Goal: Task Accomplishment & Management: Manage account settings

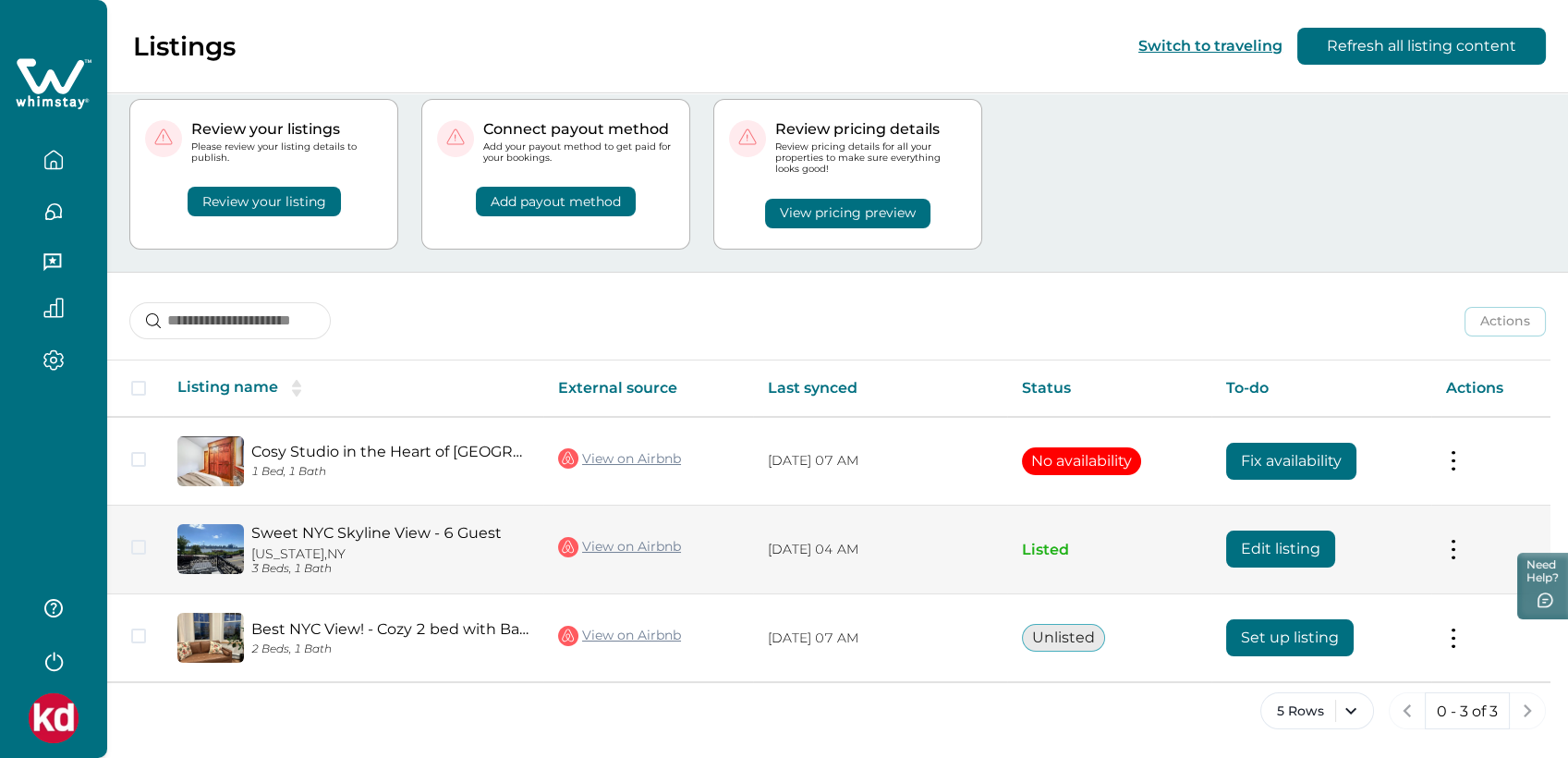
scroll to position [45, 0]
click at [1287, 548] on button "Edit listing" at bounding box center [1281, 548] width 110 height 37
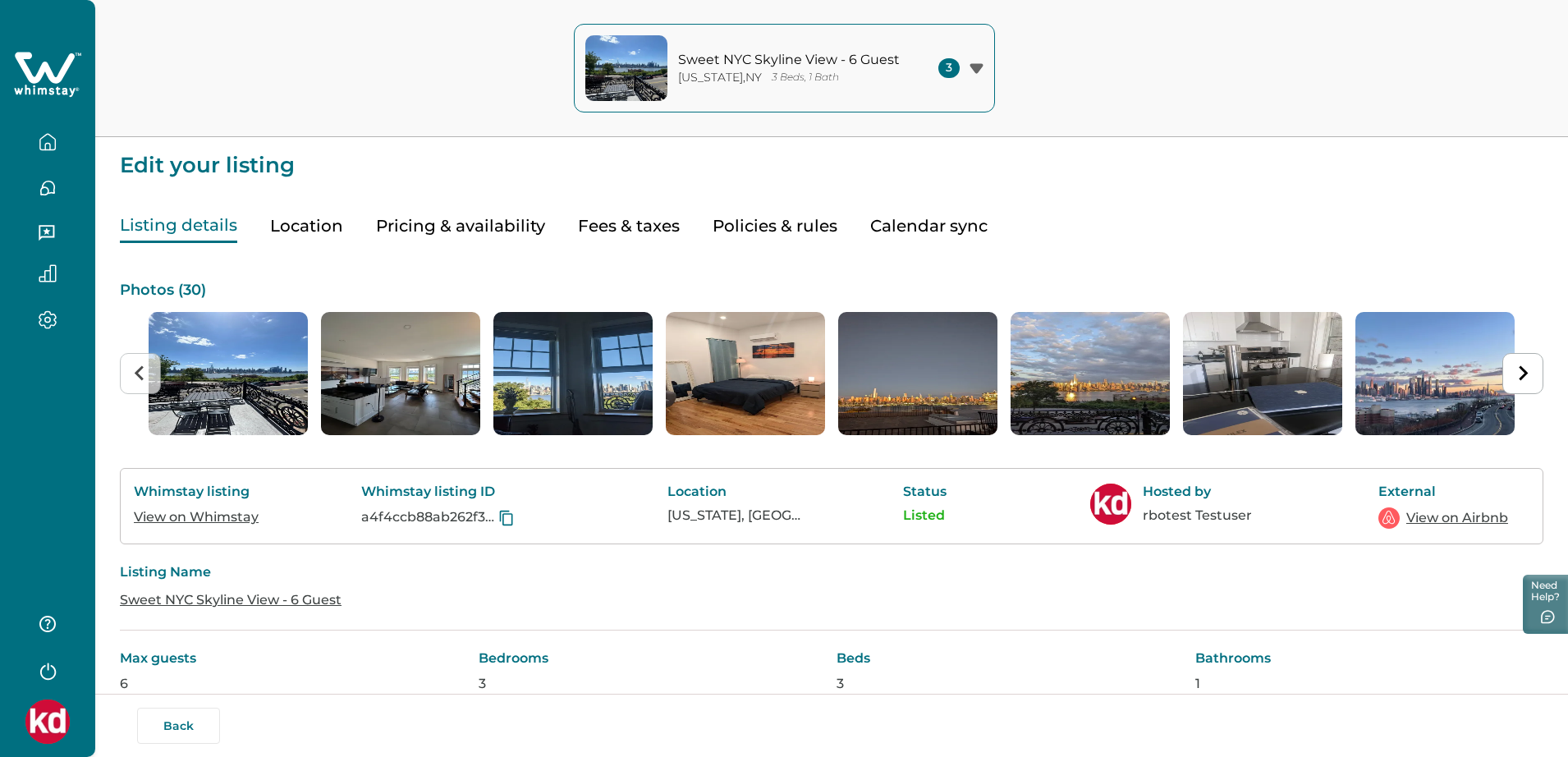
click at [631, 220] on button "Fees & taxes" at bounding box center [628, 226] width 101 height 34
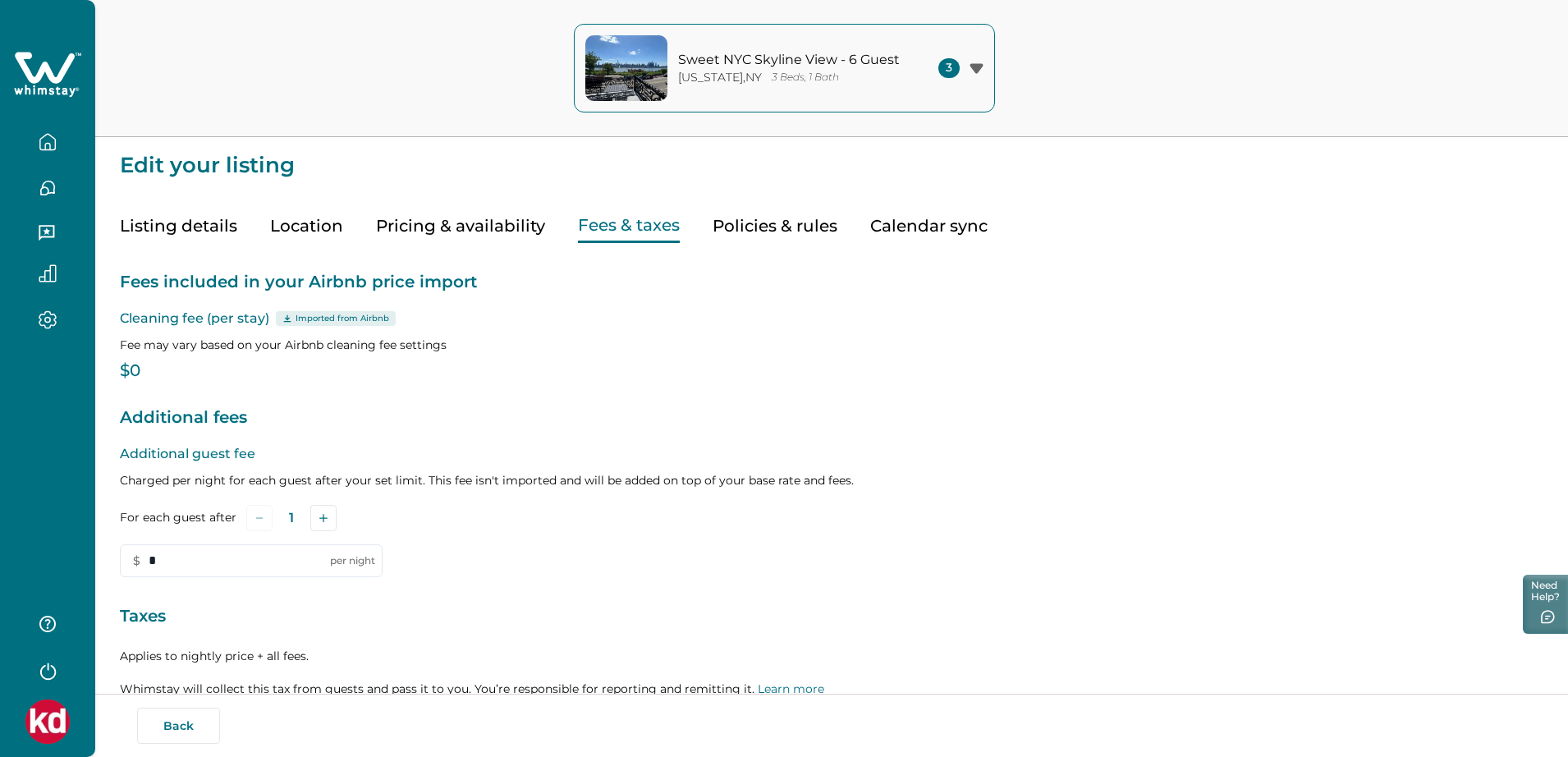
click at [158, 221] on button "Listing details" at bounding box center [179, 226] width 117 height 34
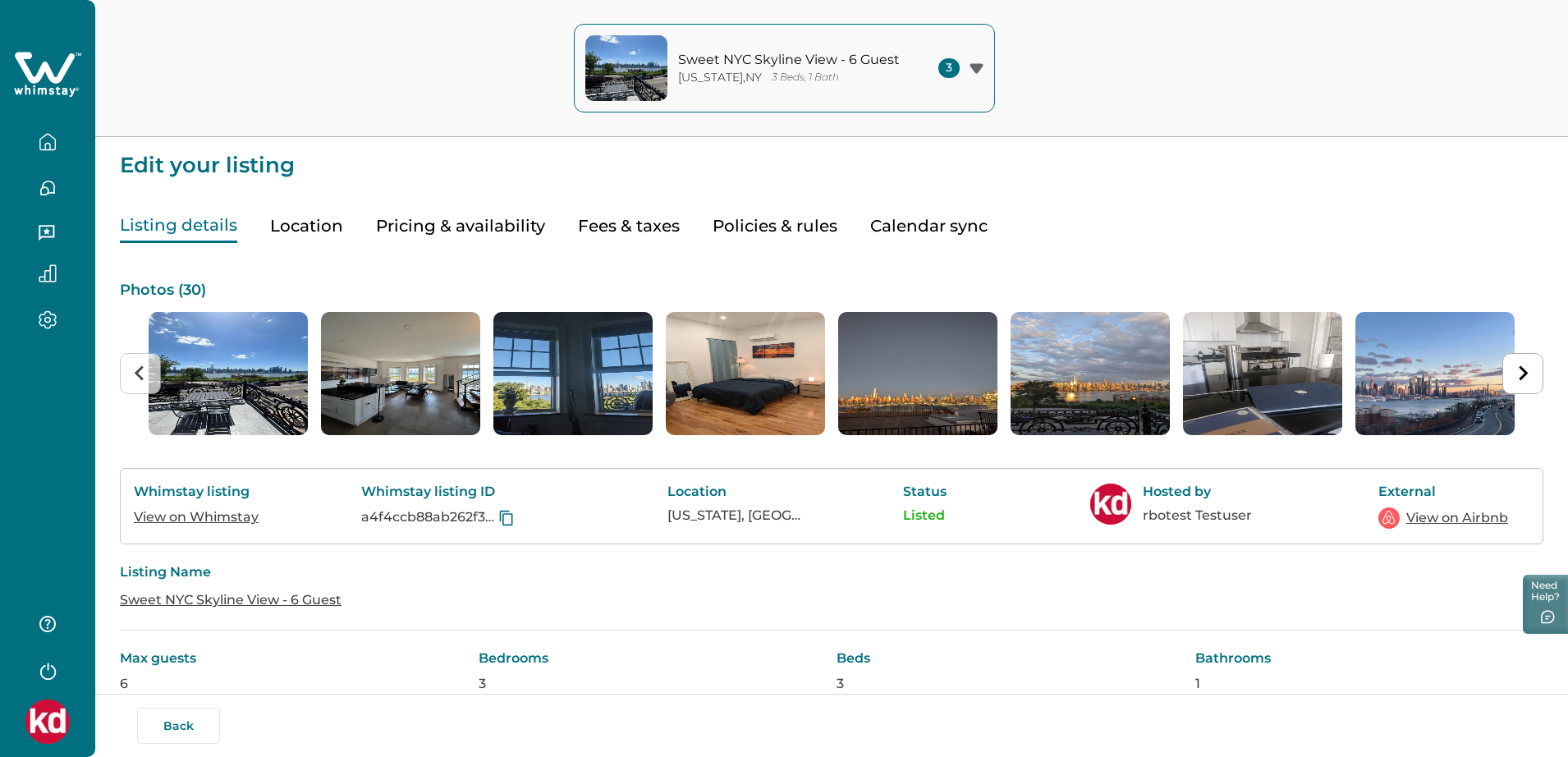
click at [170, 524] on link "View on Whimstay" at bounding box center [196, 516] width 125 height 16
click at [449, 222] on button "Pricing & availability" at bounding box center [460, 226] width 169 height 34
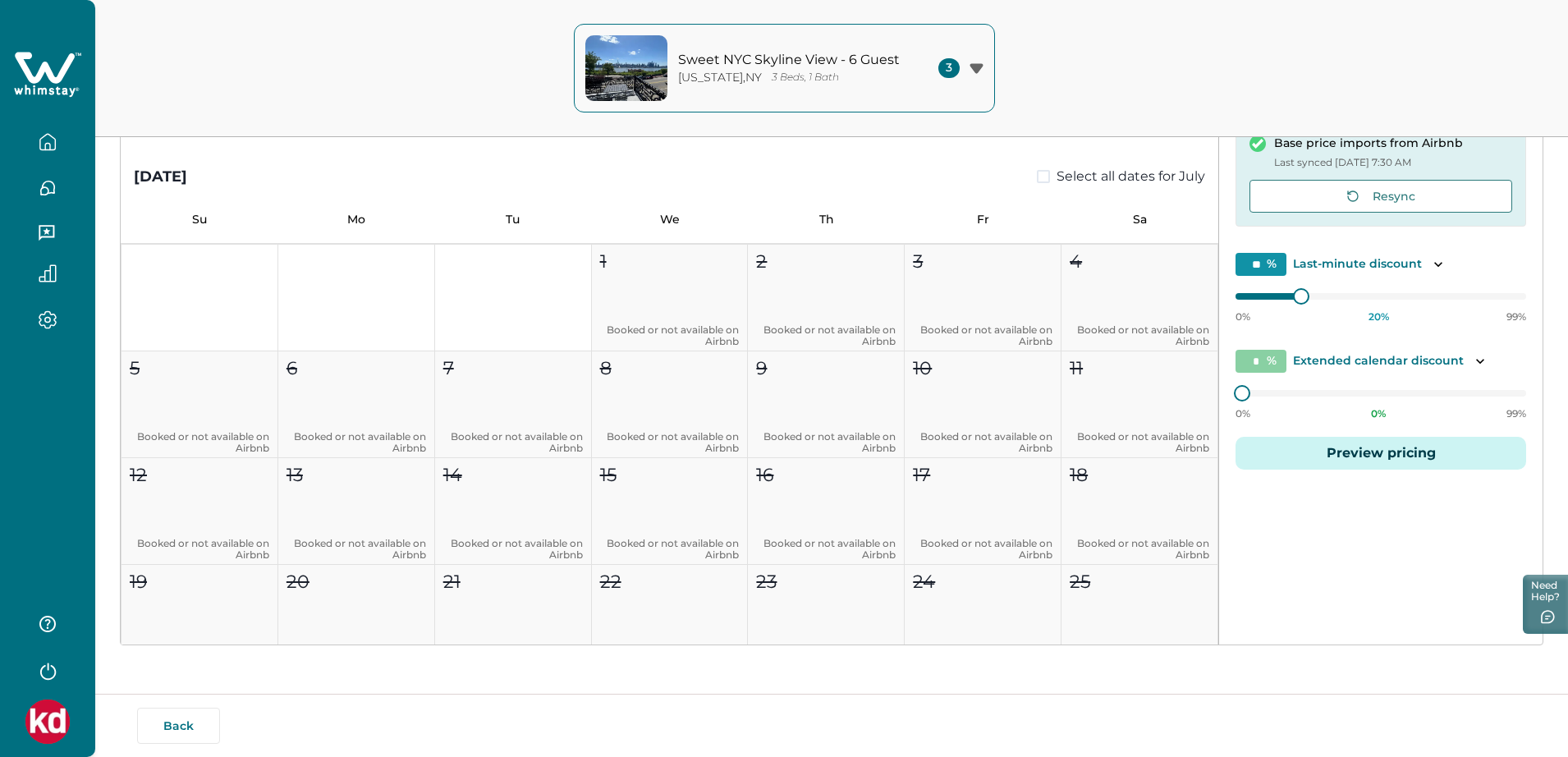
scroll to position [7386, 0]
click at [29, 76] on icon at bounding box center [44, 67] width 60 height 31
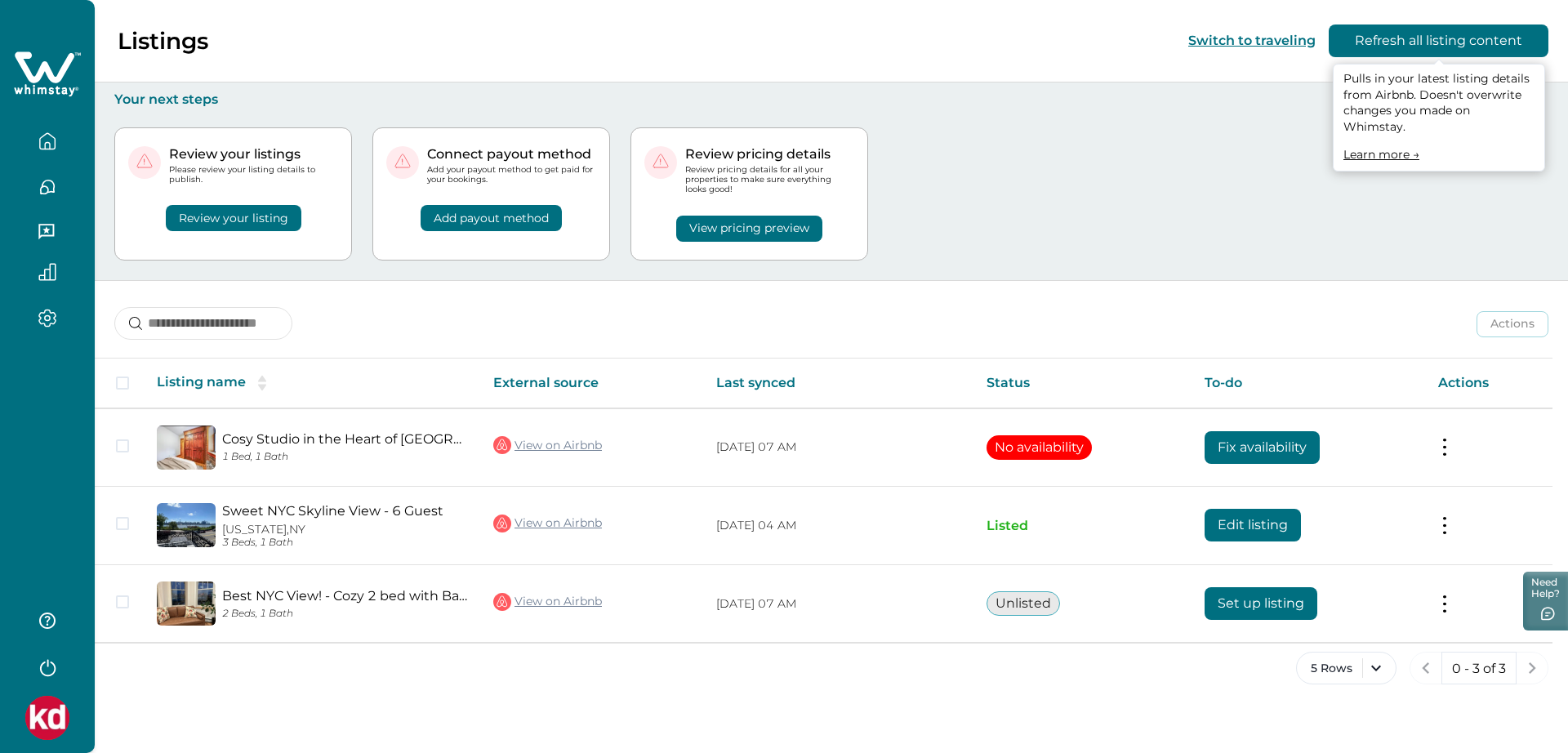
click at [1375, 41] on button "Refresh all listing content" at bounding box center [1438, 40] width 219 height 33
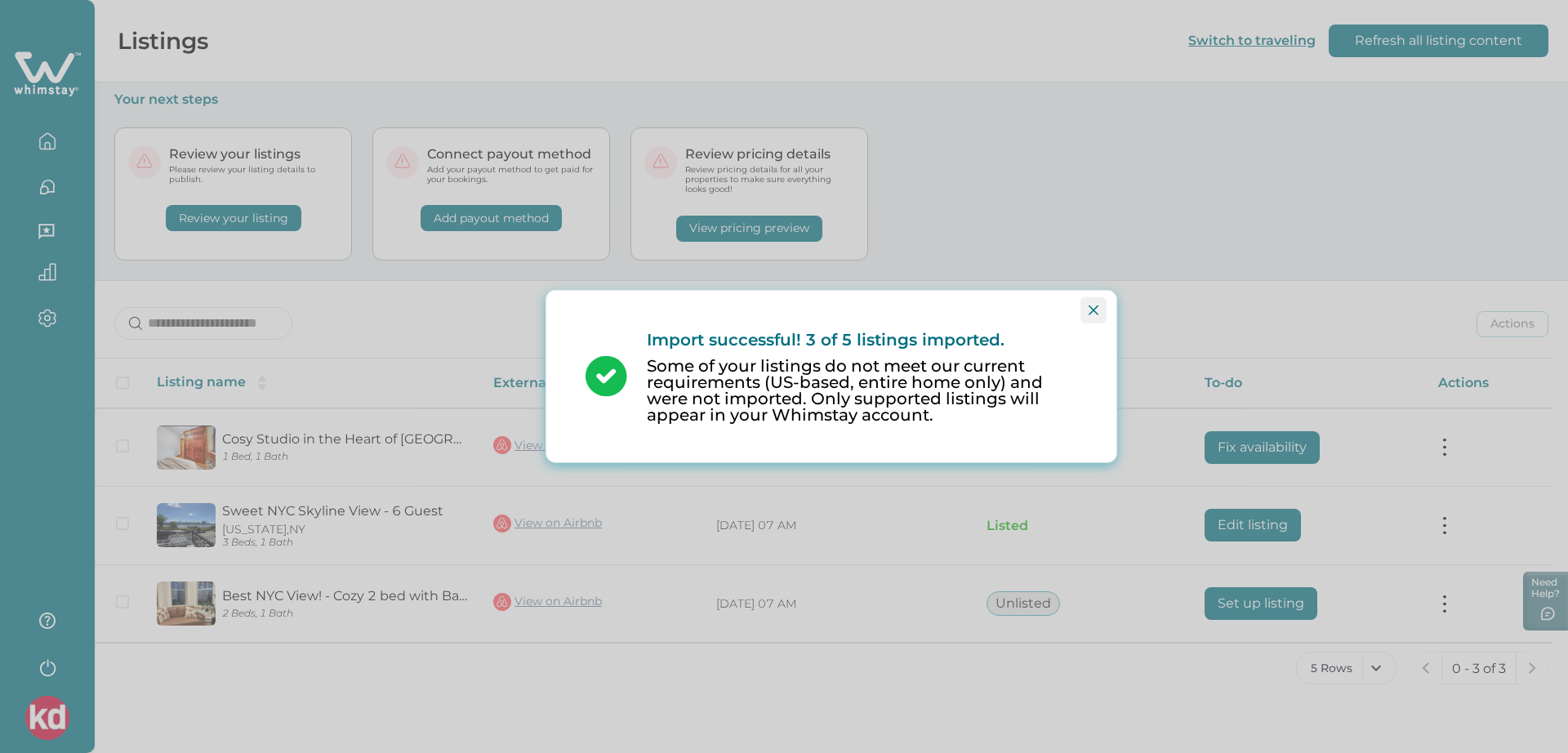
click at [1093, 307] on icon "Close" at bounding box center [1093, 310] width 10 height 10
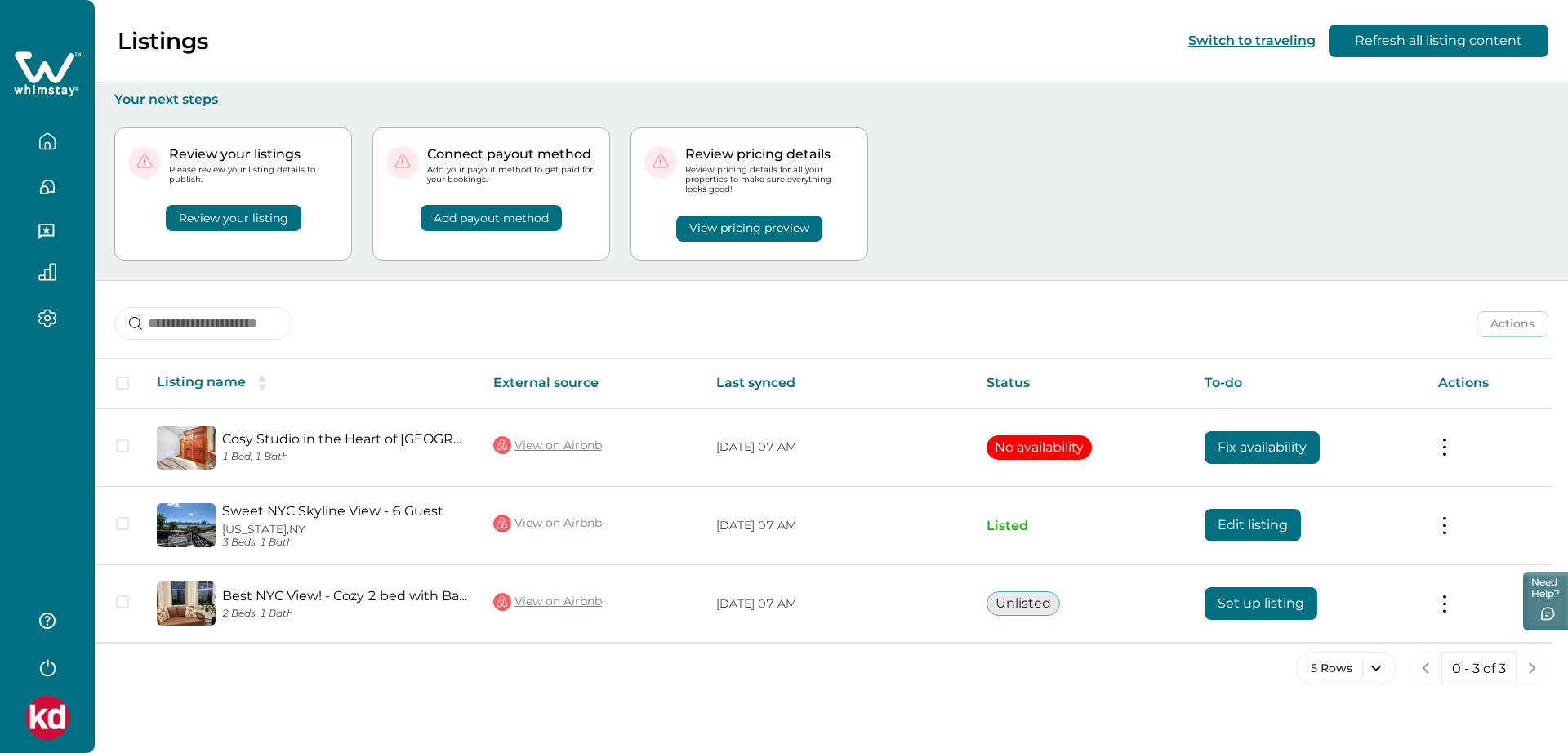
click at [2, 549] on div at bounding box center [48, 376] width 95 height 753
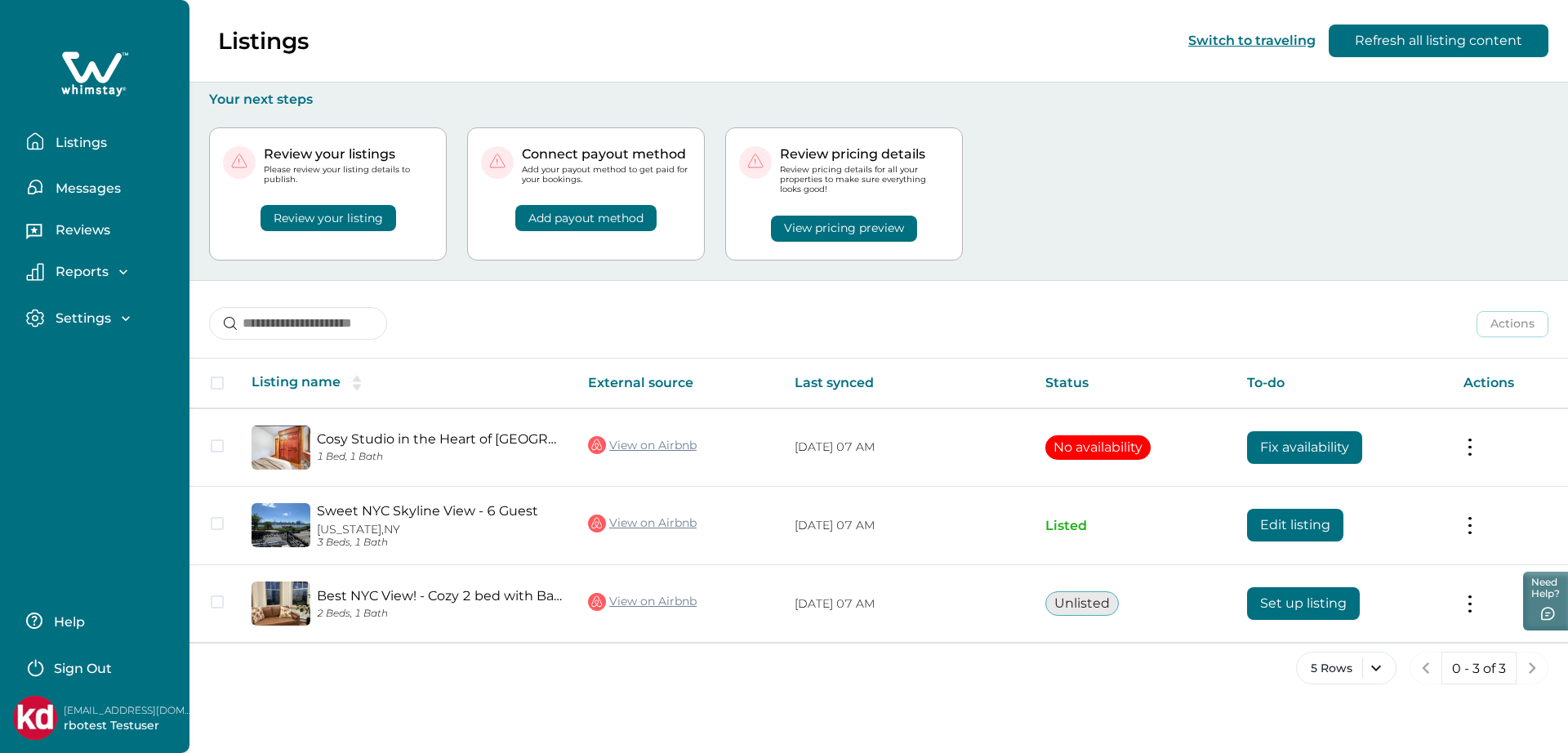
click at [129, 669] on p "[EMAIL_ADDRESS][DOMAIN_NAME]" at bounding box center [128, 710] width 131 height 17
copy p "[EMAIL_ADDRESS][DOMAIN_NAME]"
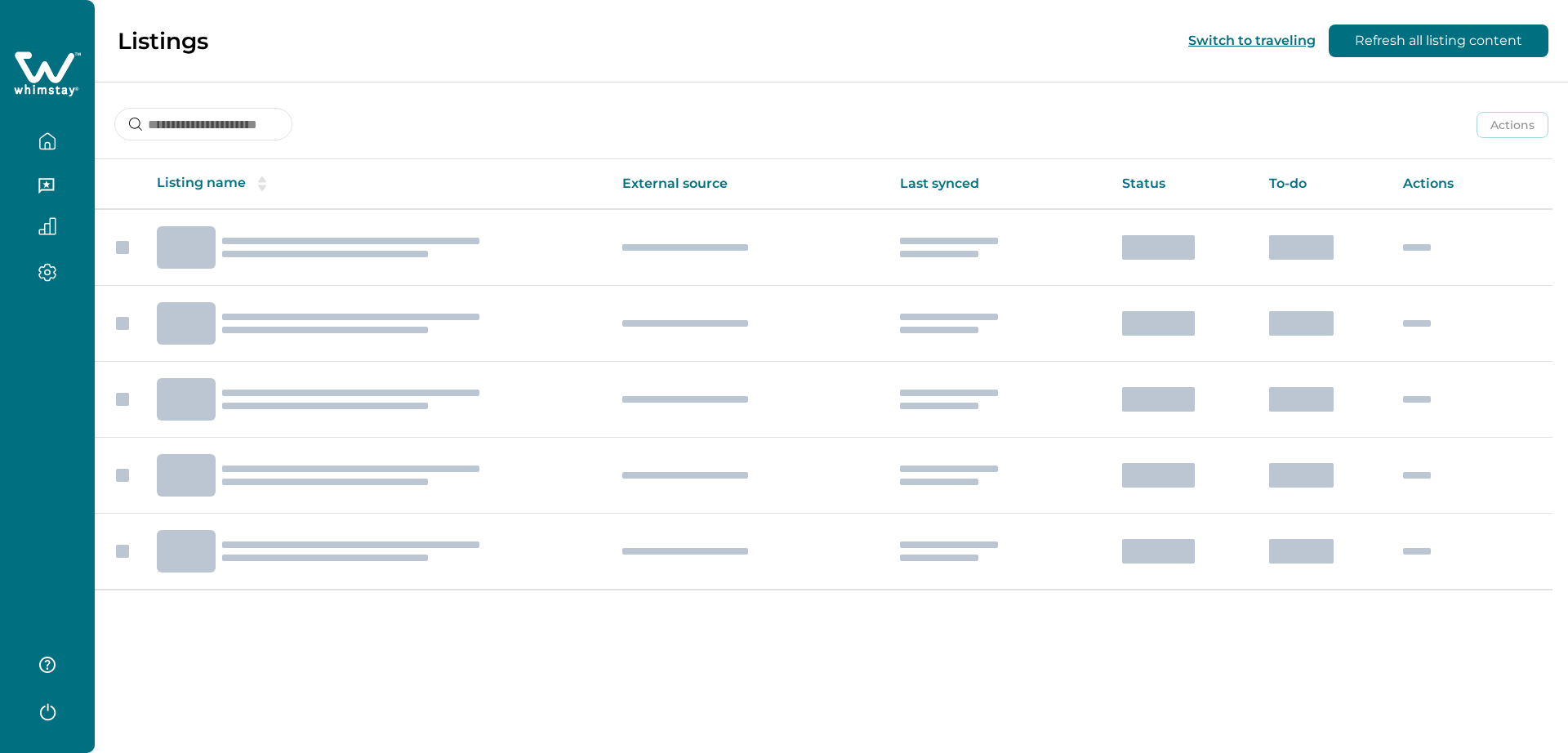
click at [58, 528] on div at bounding box center [48, 376] width 95 height 753
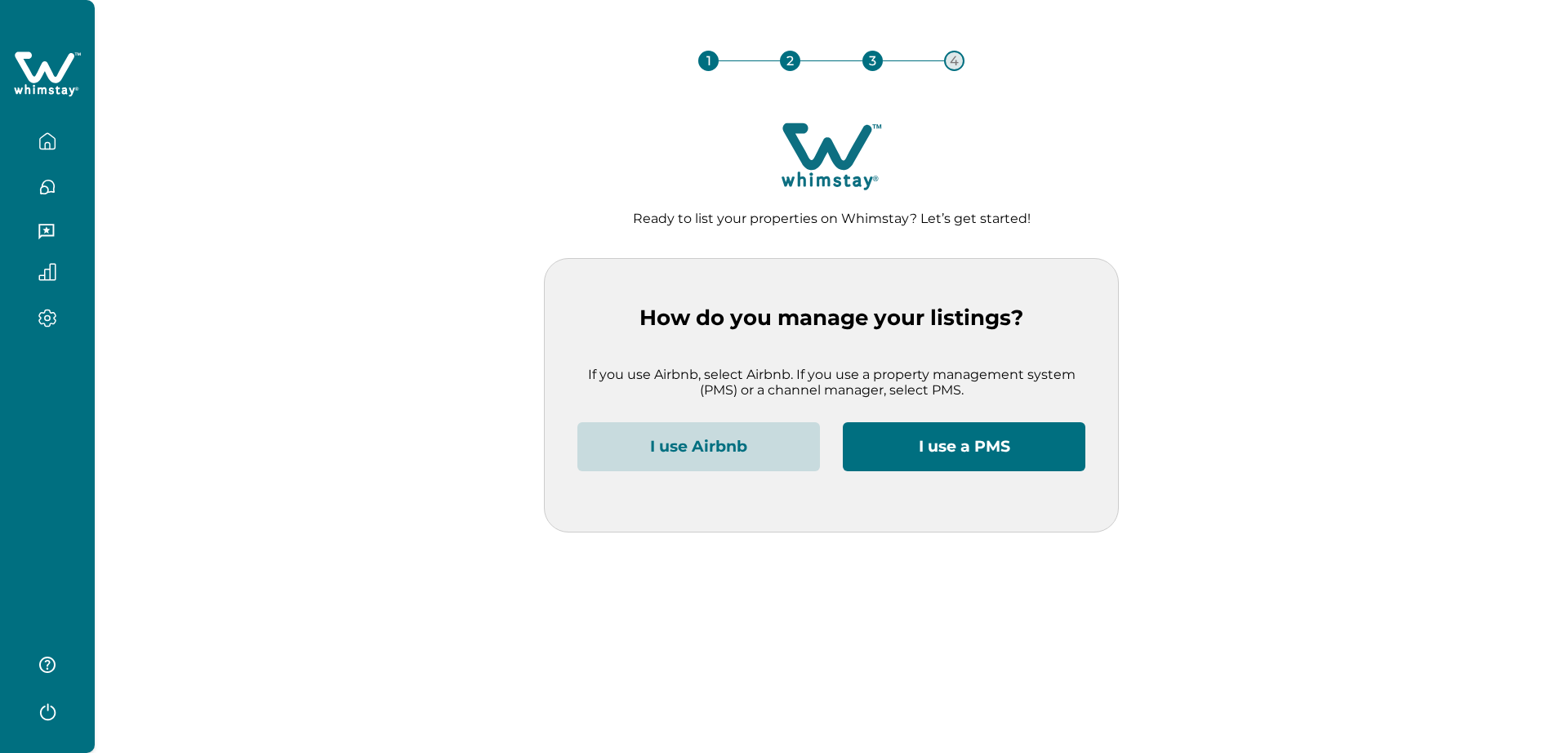
click at [741, 464] on button "I use Airbnb" at bounding box center [698, 446] width 243 height 49
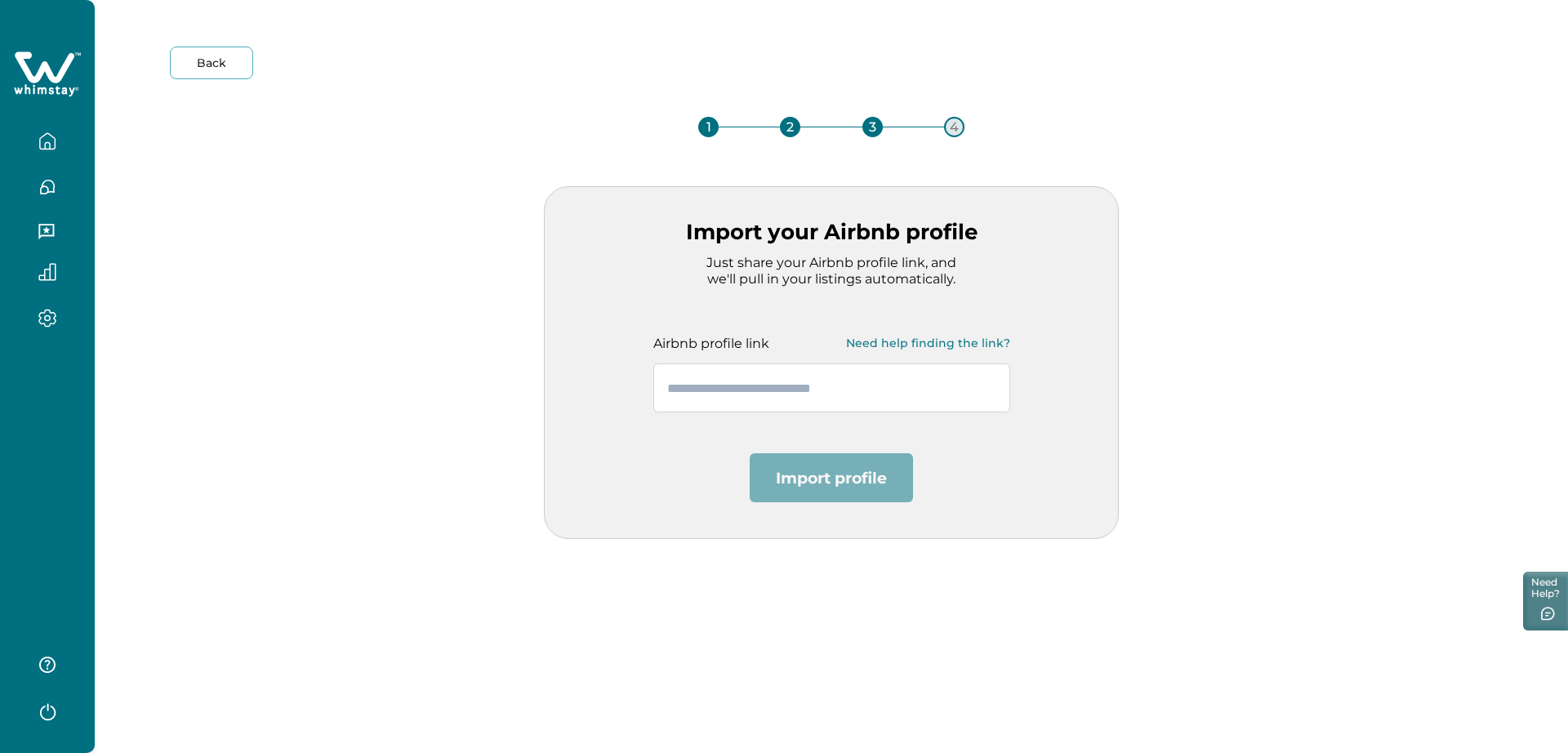
click at [736, 386] on input "text" at bounding box center [832, 388] width 357 height 49
drag, startPoint x: 98, startPoint y: 520, endPoint x: 49, endPoint y: 537, distance: 51.9
click at [79, 521] on div "Back 1 2 3 4 Import your Airbnb profile Just share your Airbnb profile link, an…" at bounding box center [784, 376] width 1568 height 753
click at [23, 570] on div at bounding box center [48, 376] width 95 height 753
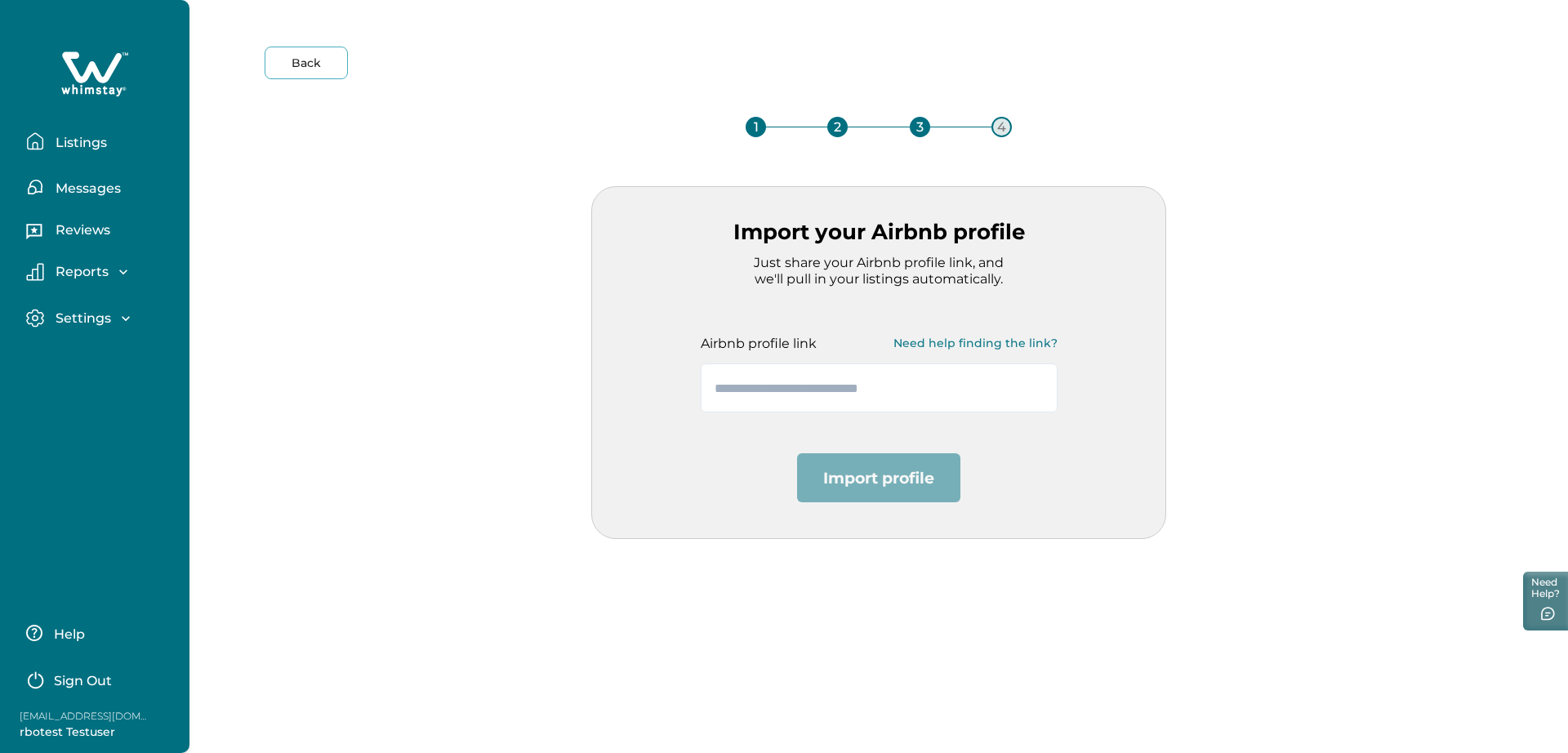
click at [123, 683] on button "Sign Out" at bounding box center [98, 678] width 144 height 33
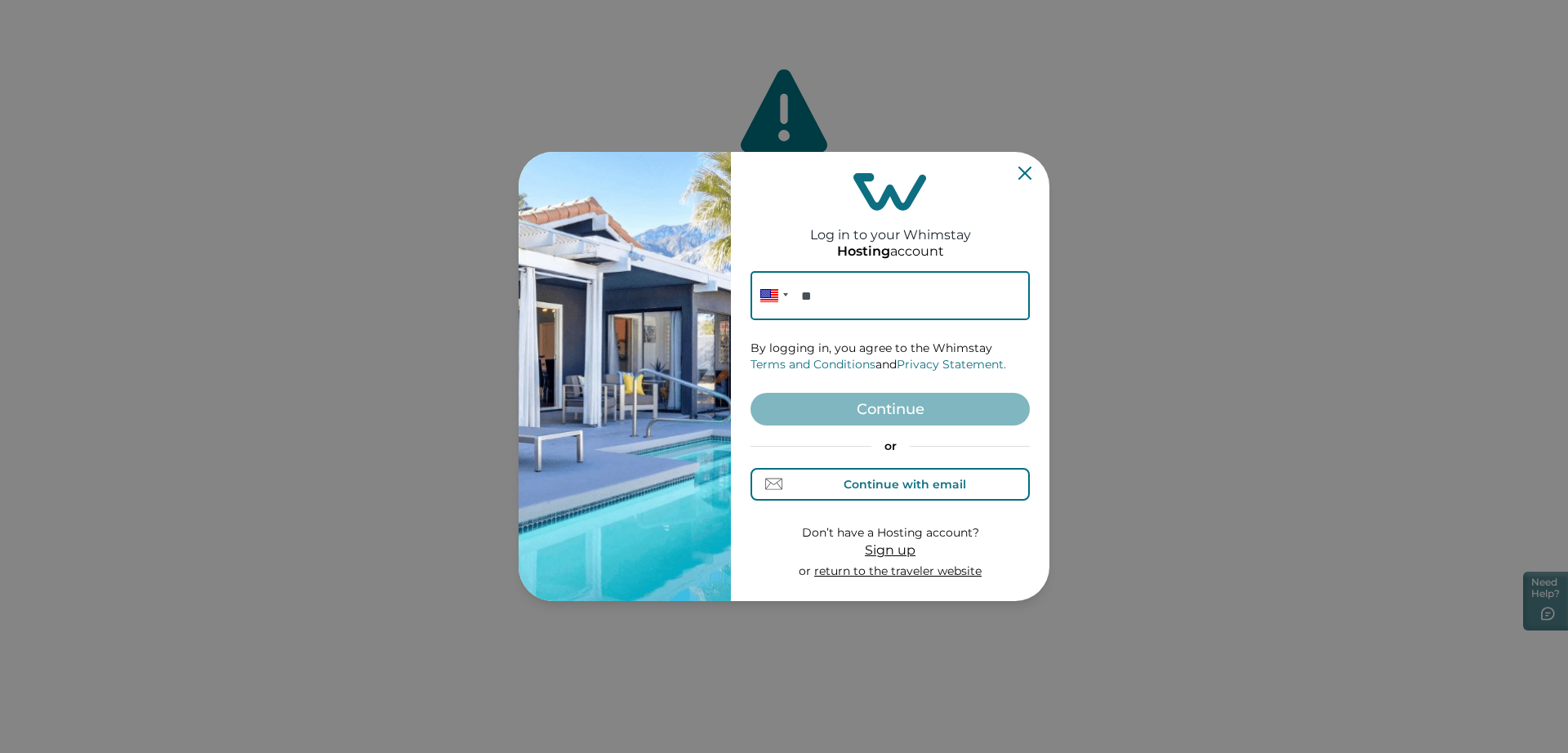
click at [858, 478] on div "Continue with email" at bounding box center [904, 484] width 123 height 13
click at [847, 312] on input at bounding box center [890, 295] width 279 height 49
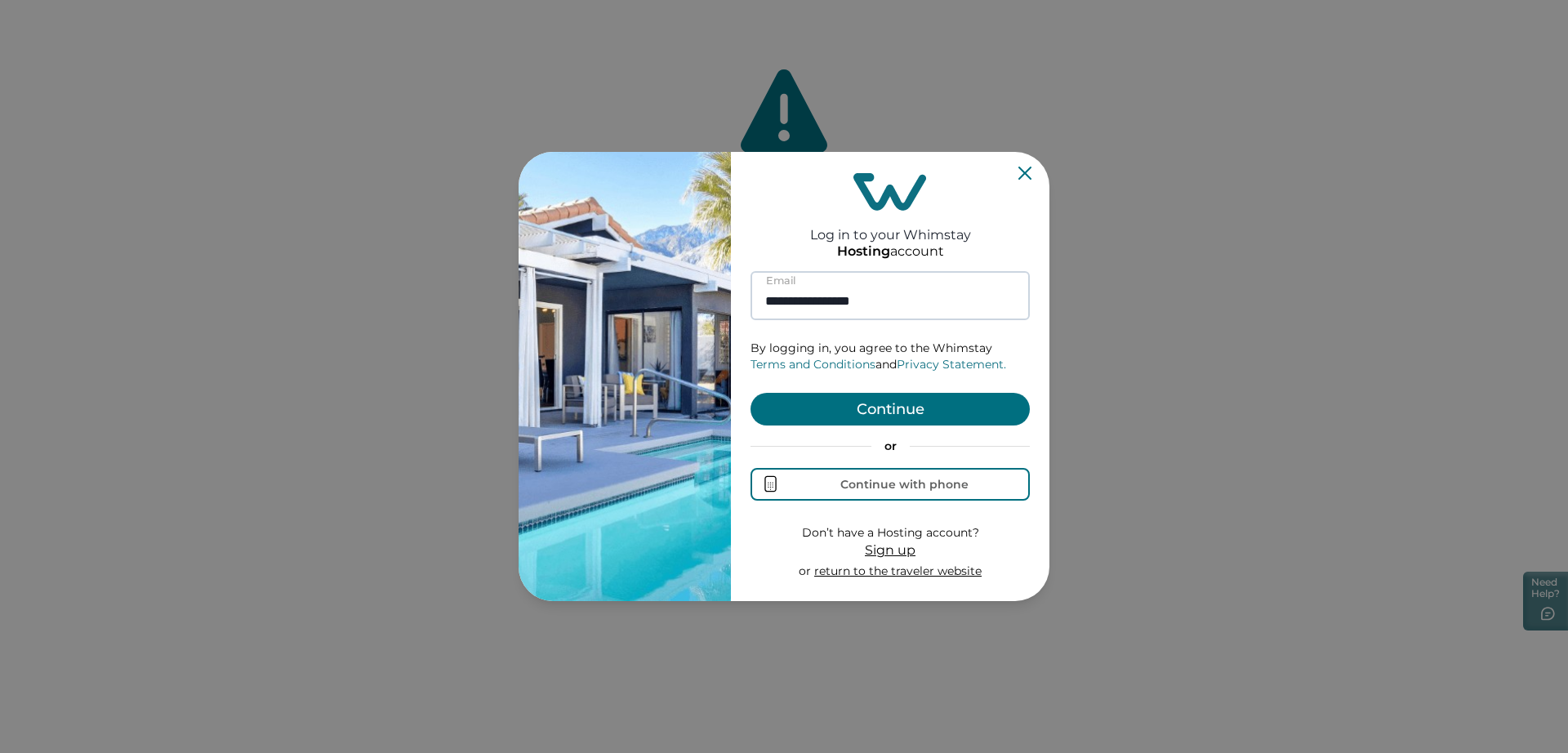
type input "**********"
click at [751, 393] on button "Continue" at bounding box center [890, 409] width 279 height 33
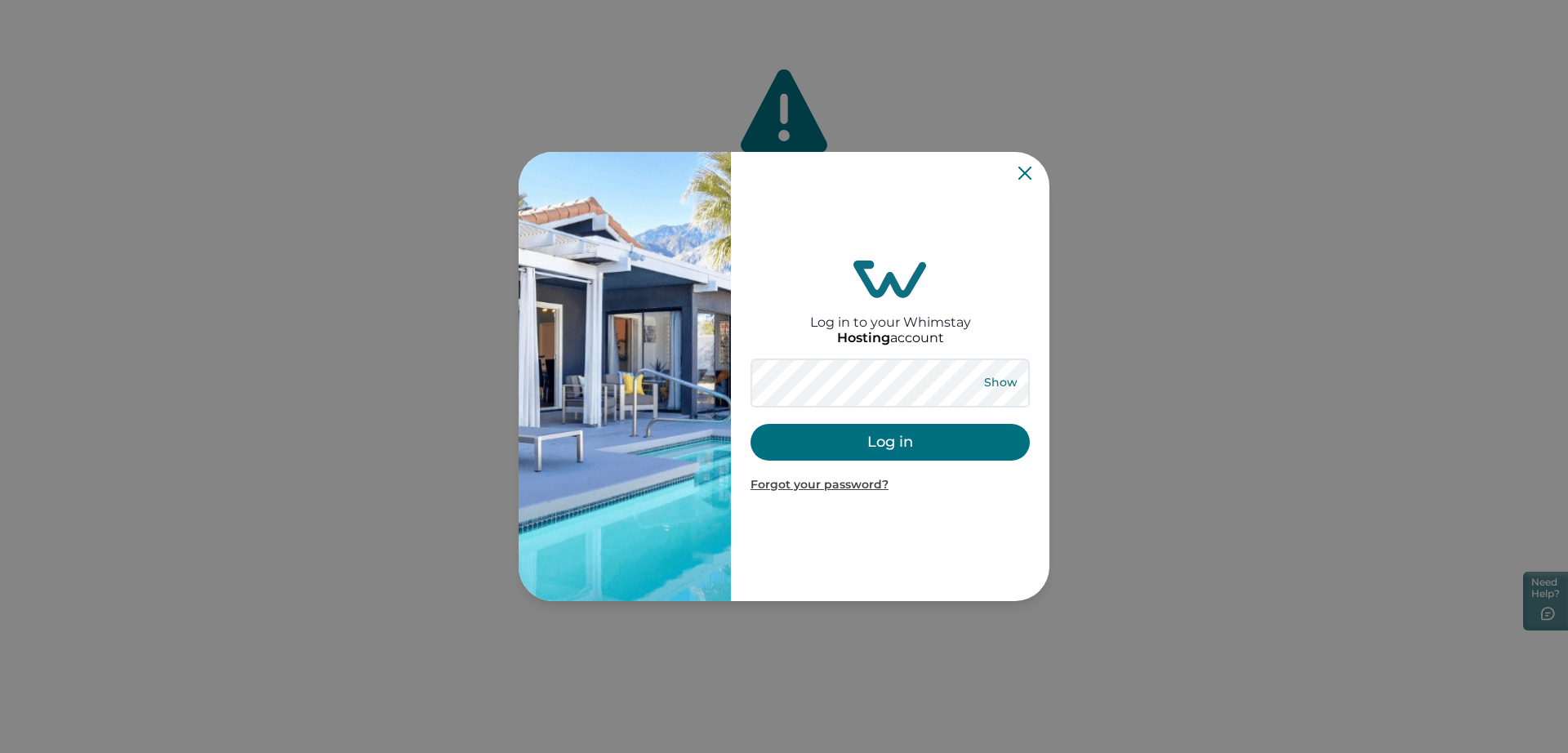
click at [1003, 389] on button "Show" at bounding box center [1000, 382] width 58 height 23
click at [894, 438] on button "Log in" at bounding box center [890, 442] width 279 height 37
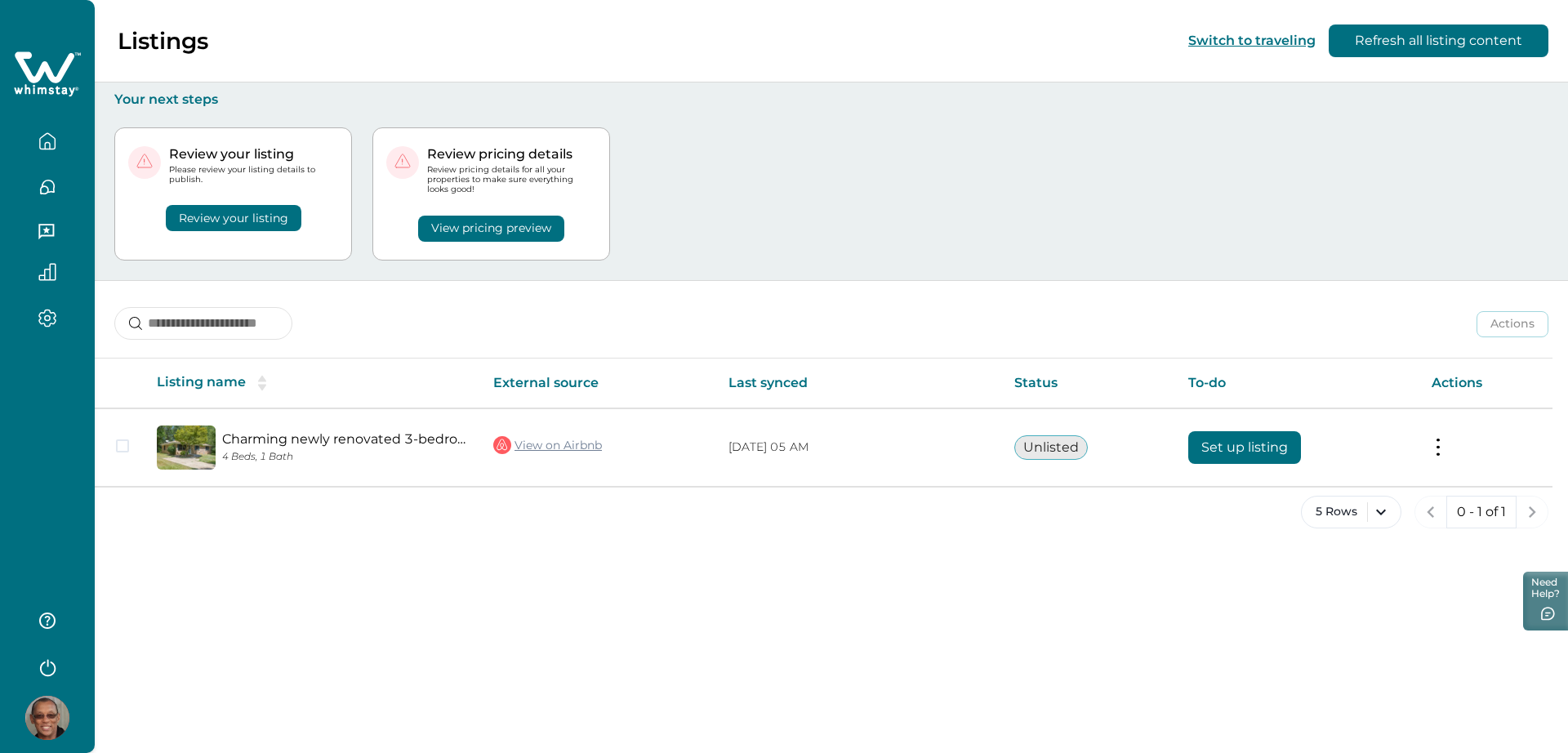
click at [0, 555] on div at bounding box center [48, 376] width 95 height 753
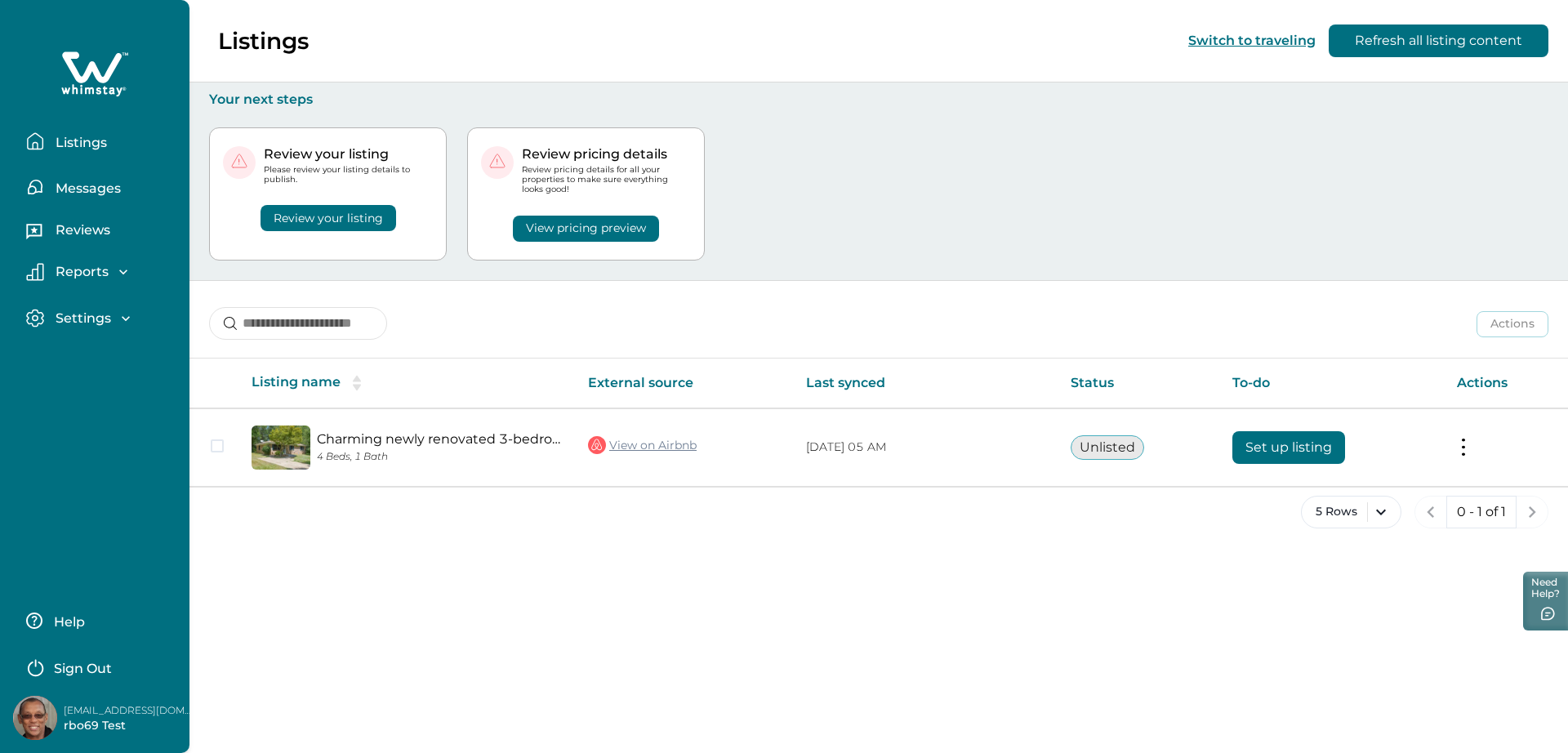
click at [42, 540] on div "Listings Messages Reviews Reports Earnings Reservations Payouts Settings Profil…" at bounding box center [94, 376] width 189 height 753
click at [67, 664] on p "Sign Out" at bounding box center [83, 669] width 58 height 17
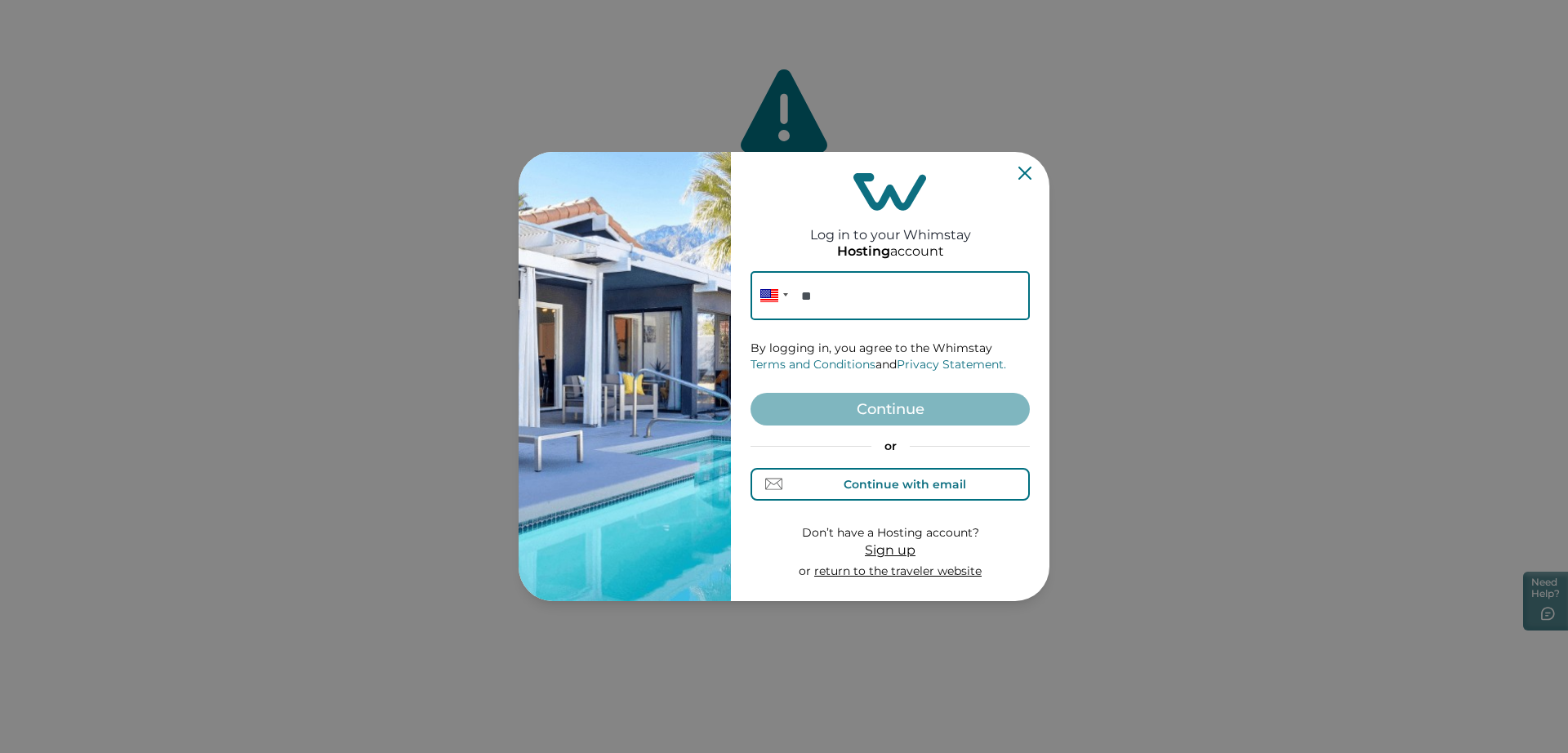
click at [917, 487] on div "Continue with email" at bounding box center [904, 484] width 123 height 13
click at [880, 303] on input at bounding box center [890, 295] width 279 height 49
paste input "**********"
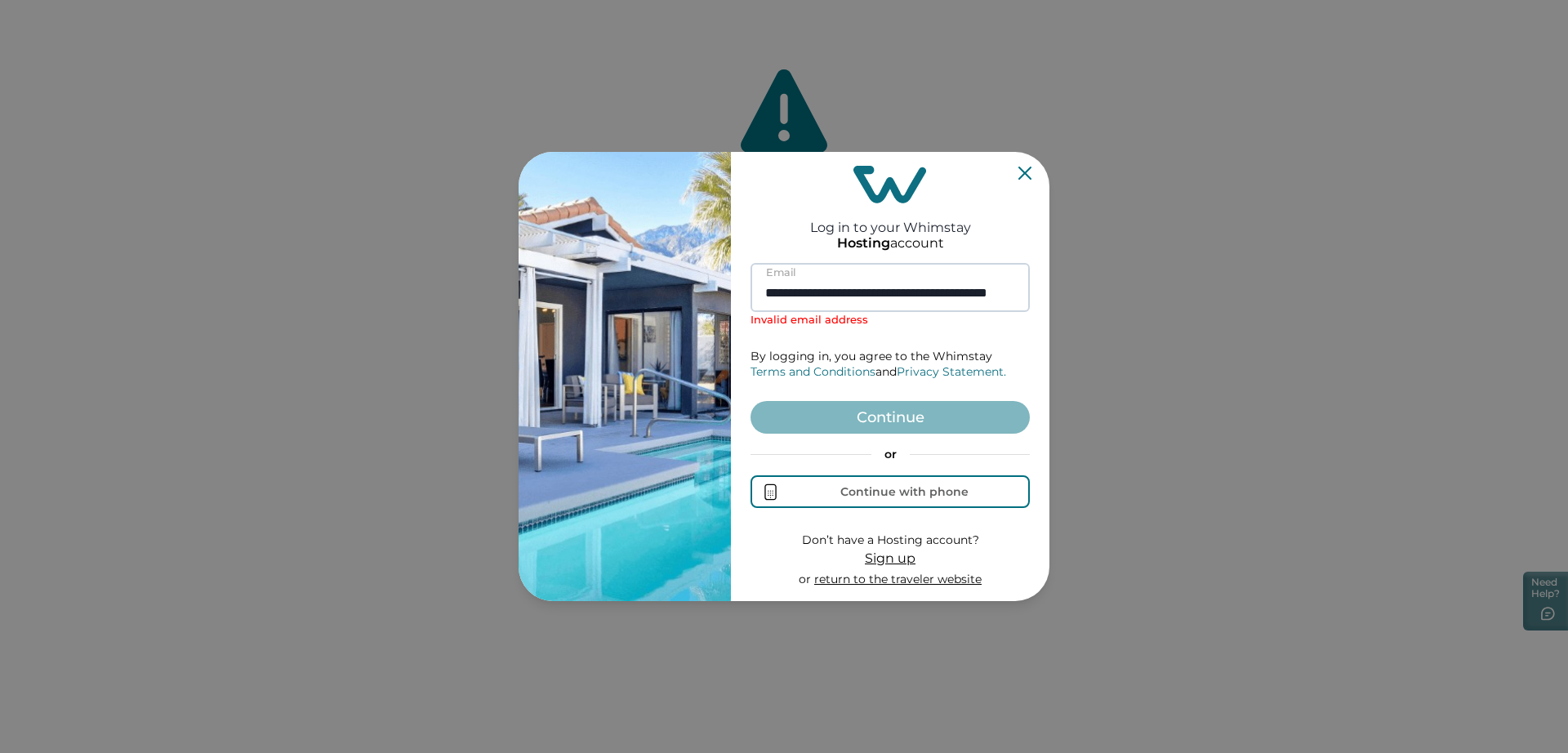
scroll to position [0, 50]
click at [830, 297] on input "**********" at bounding box center [890, 287] width 279 height 49
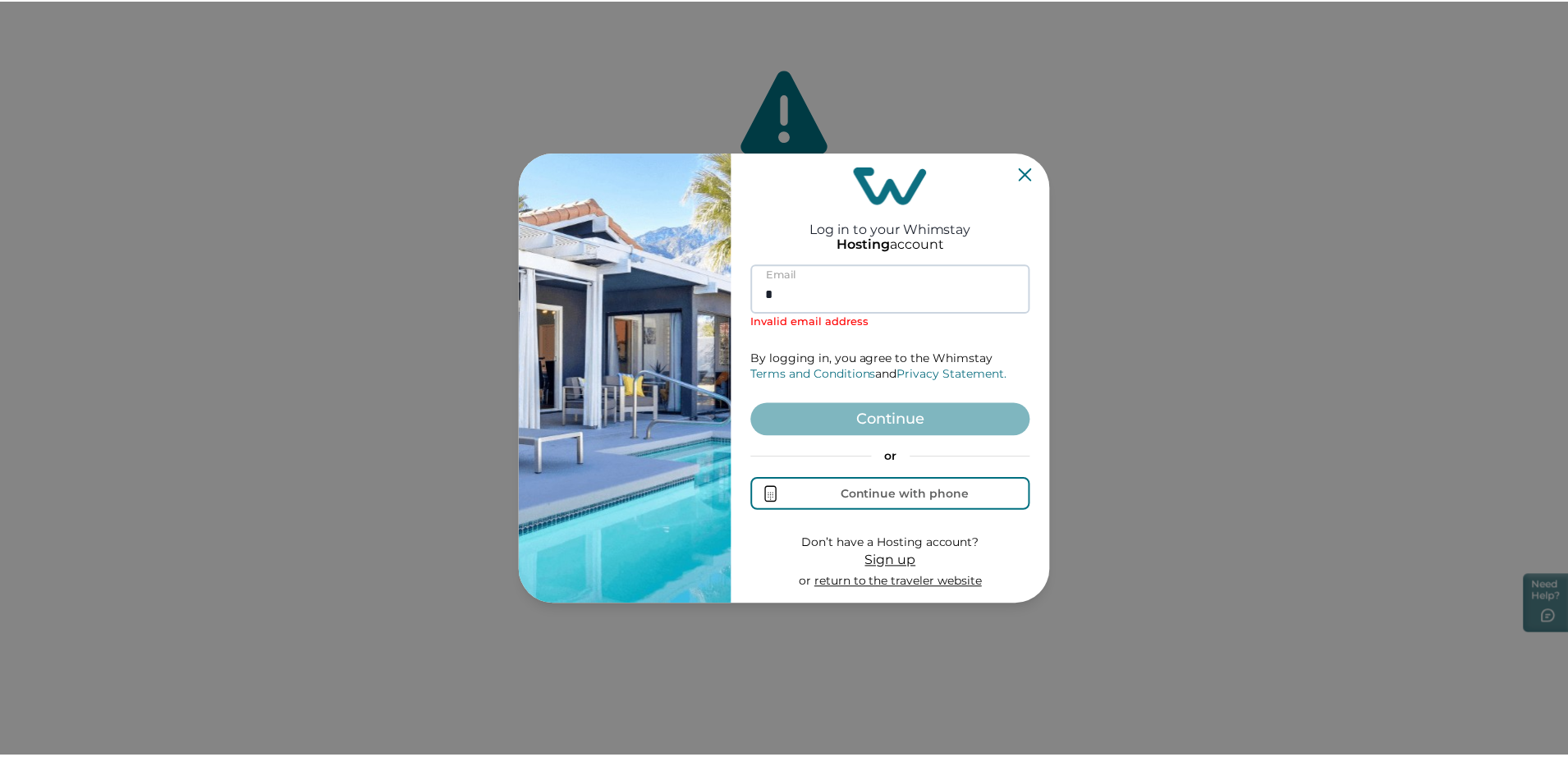
scroll to position [0, 0]
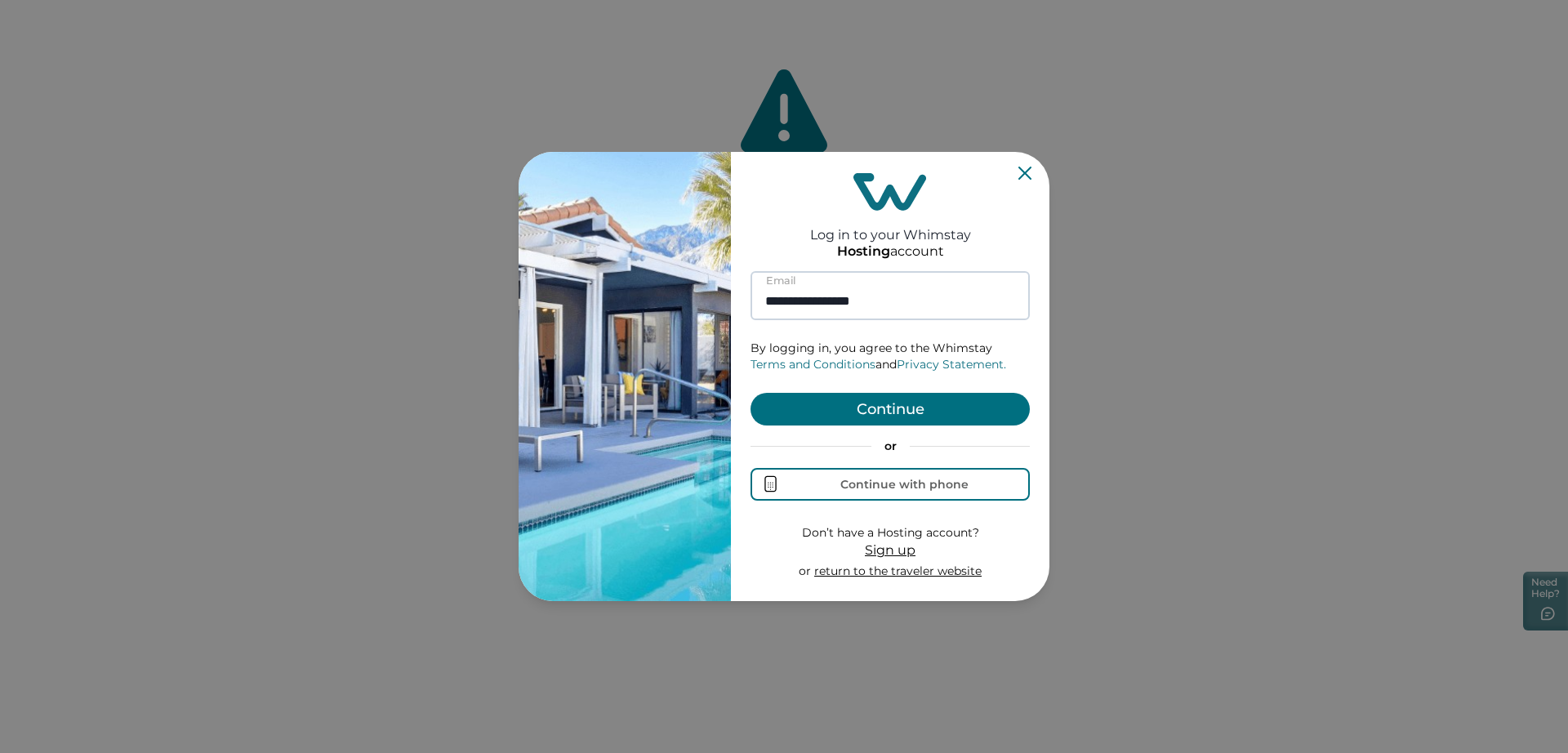
type input "**********"
click at [751, 393] on button "Continue" at bounding box center [890, 409] width 279 height 33
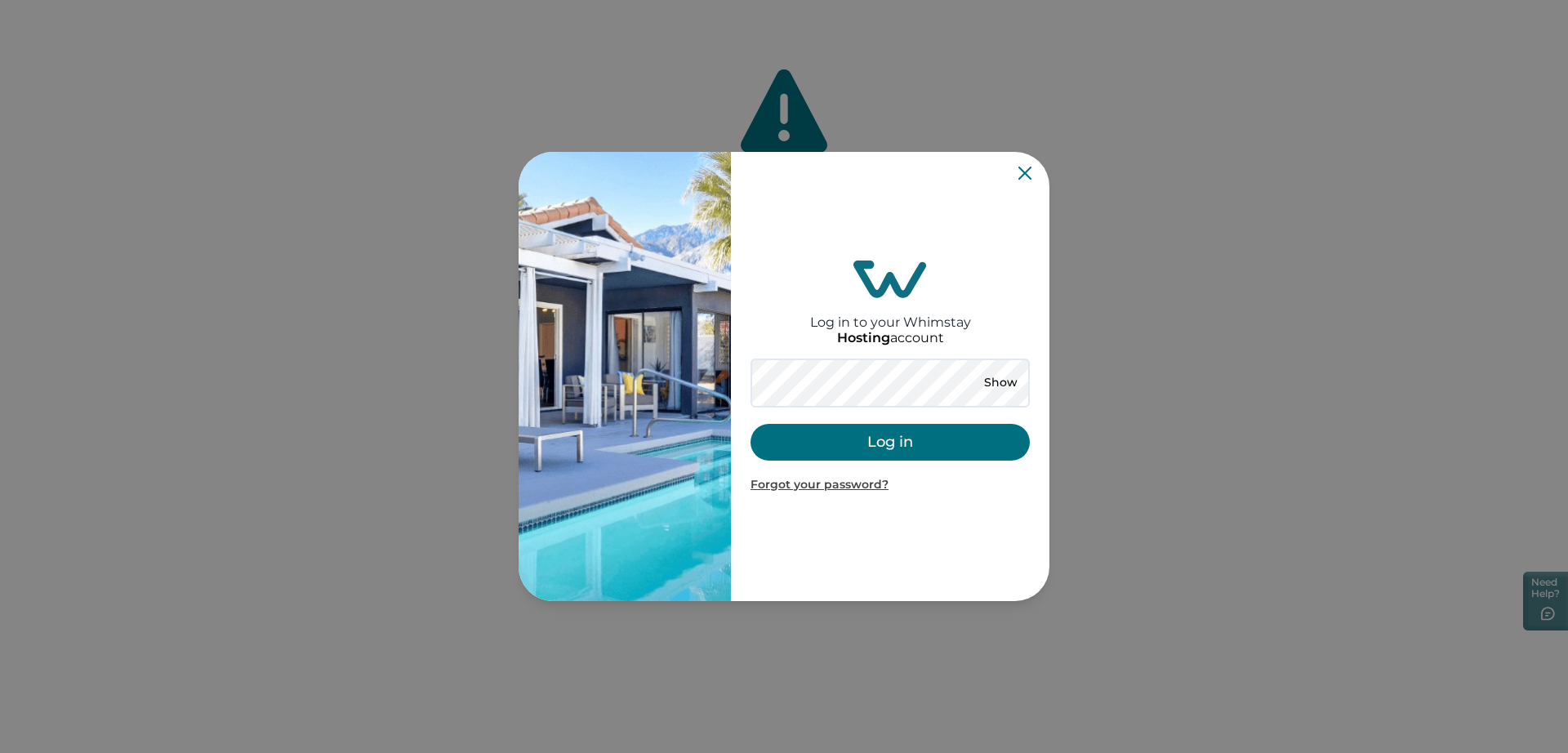
click at [1008, 368] on div "Show" at bounding box center [1000, 383] width 58 height 33
click at [1002, 384] on button "Show" at bounding box center [1000, 382] width 58 height 23
click at [912, 456] on button "Log in" at bounding box center [890, 442] width 279 height 37
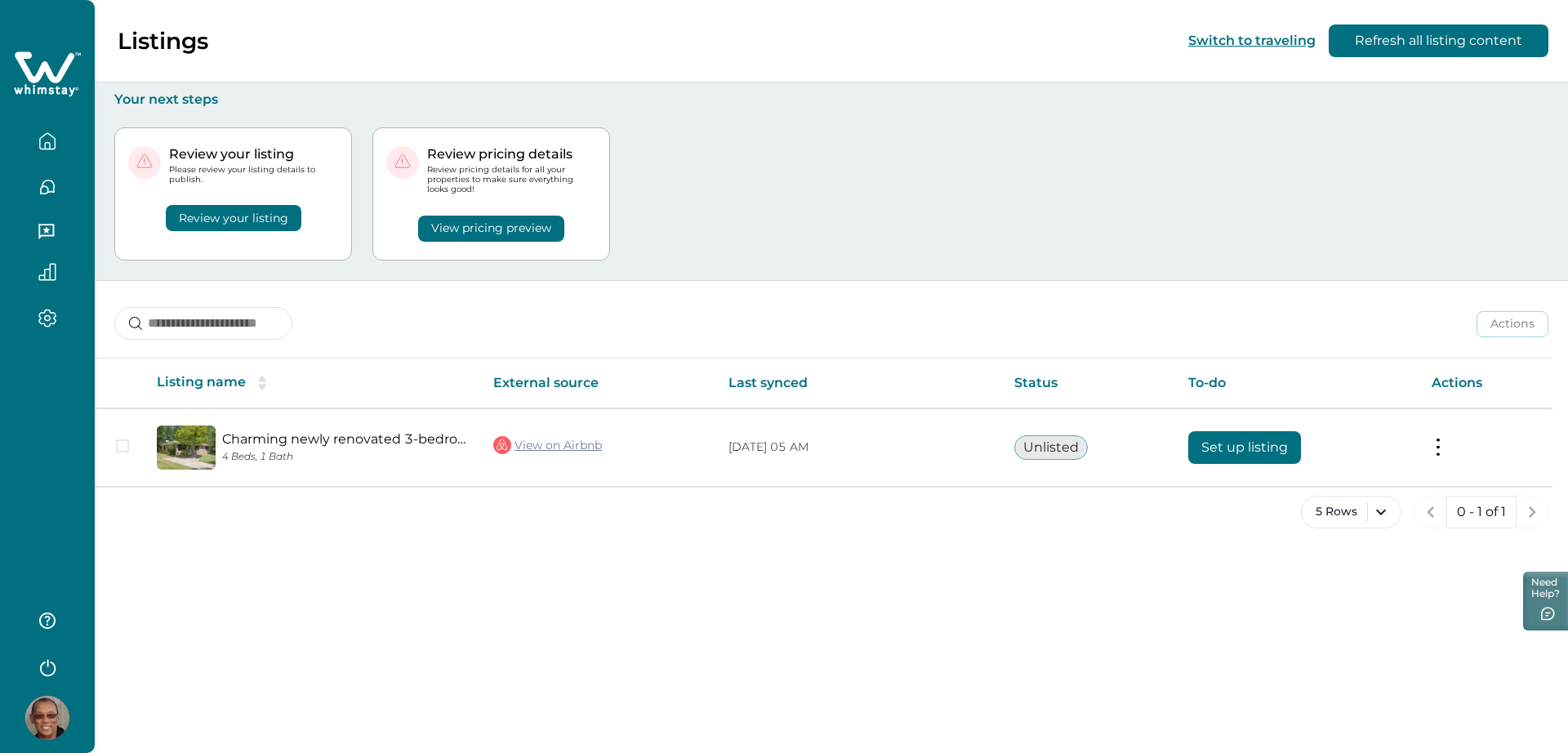
click at [50, 658] on icon "button" at bounding box center [47, 665] width 24 height 24
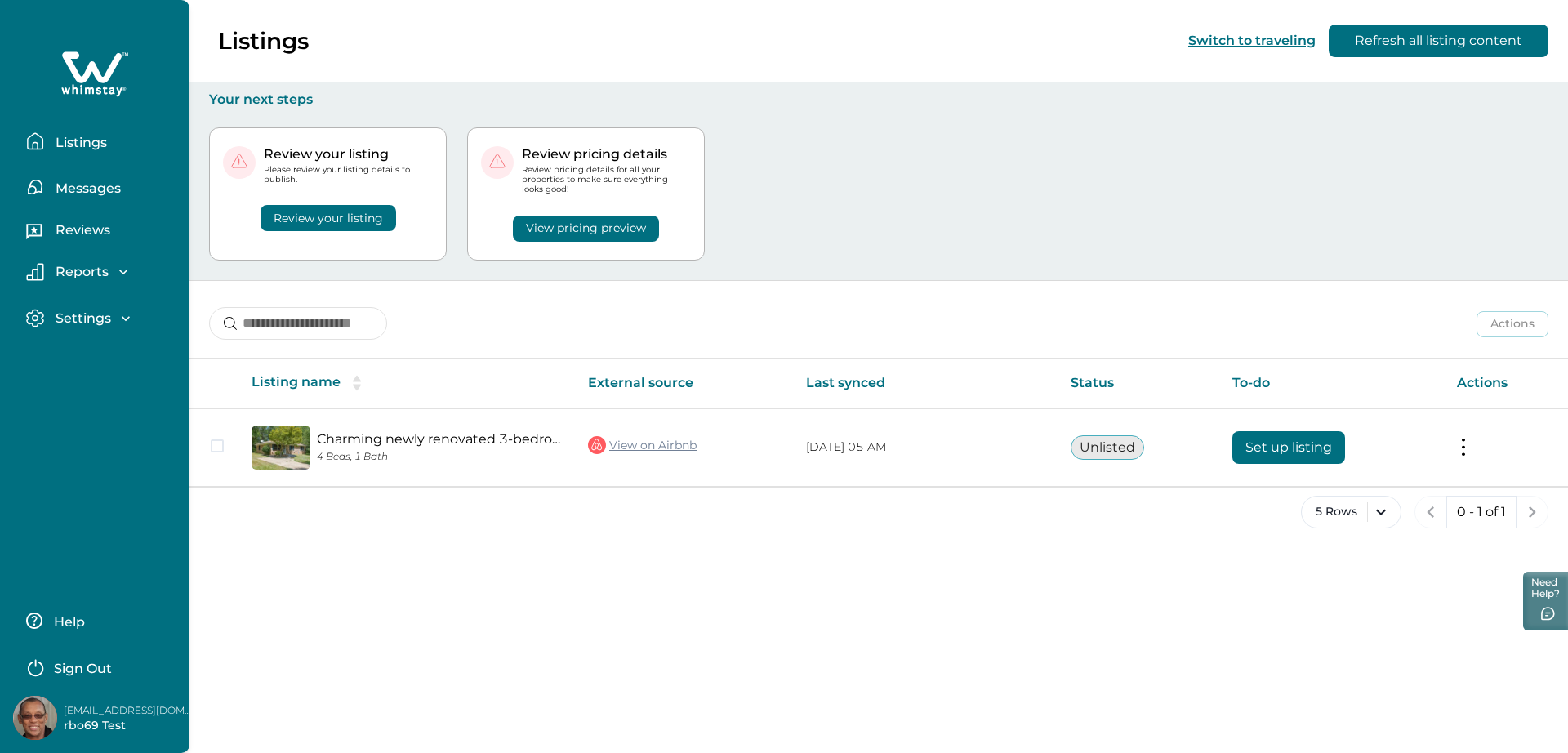
click at [98, 657] on button "Sign Out" at bounding box center [98, 665] width 144 height 33
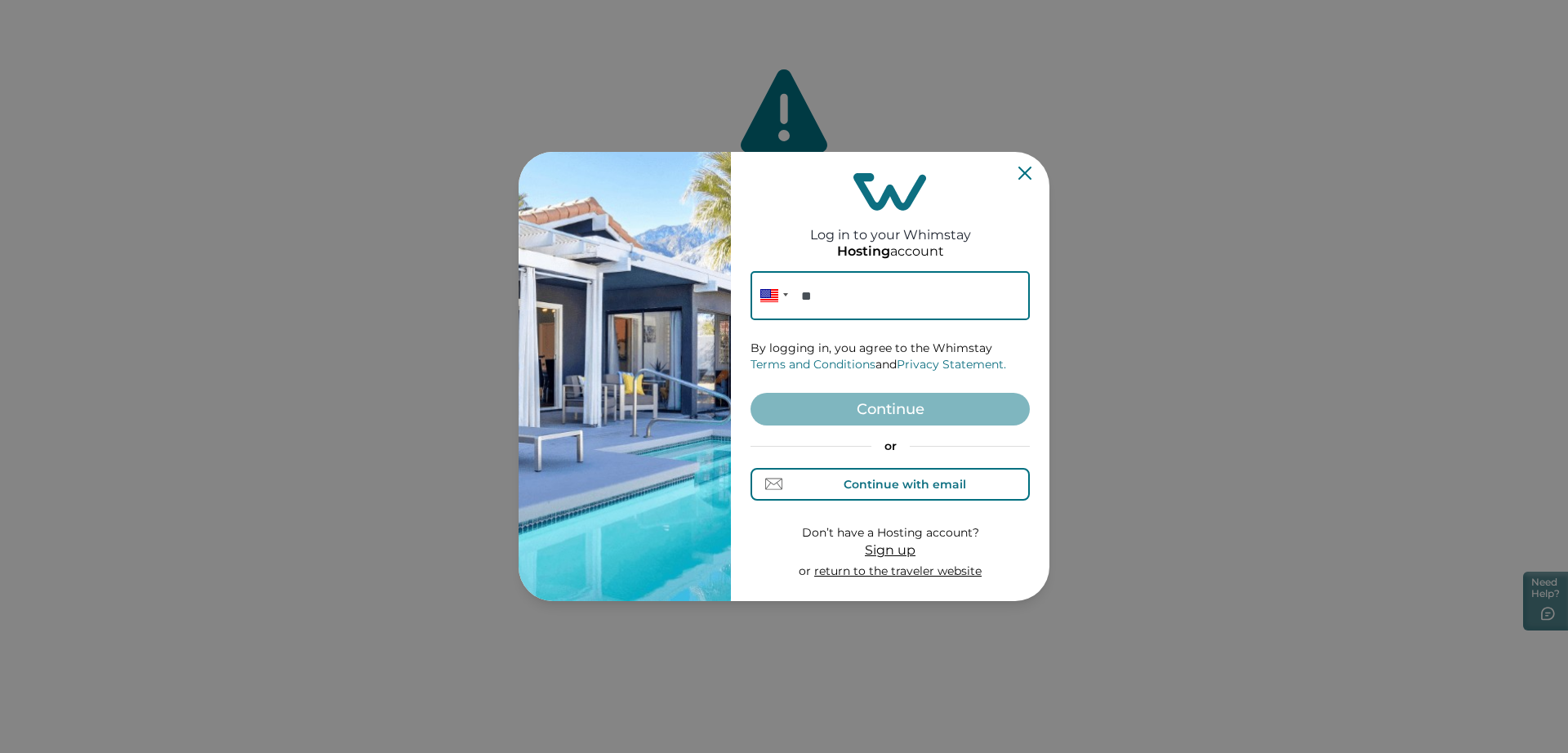
click at [861, 481] on div "Continue with email" at bounding box center [904, 484] width 123 height 13
click at [830, 314] on input at bounding box center [890, 295] width 279 height 49
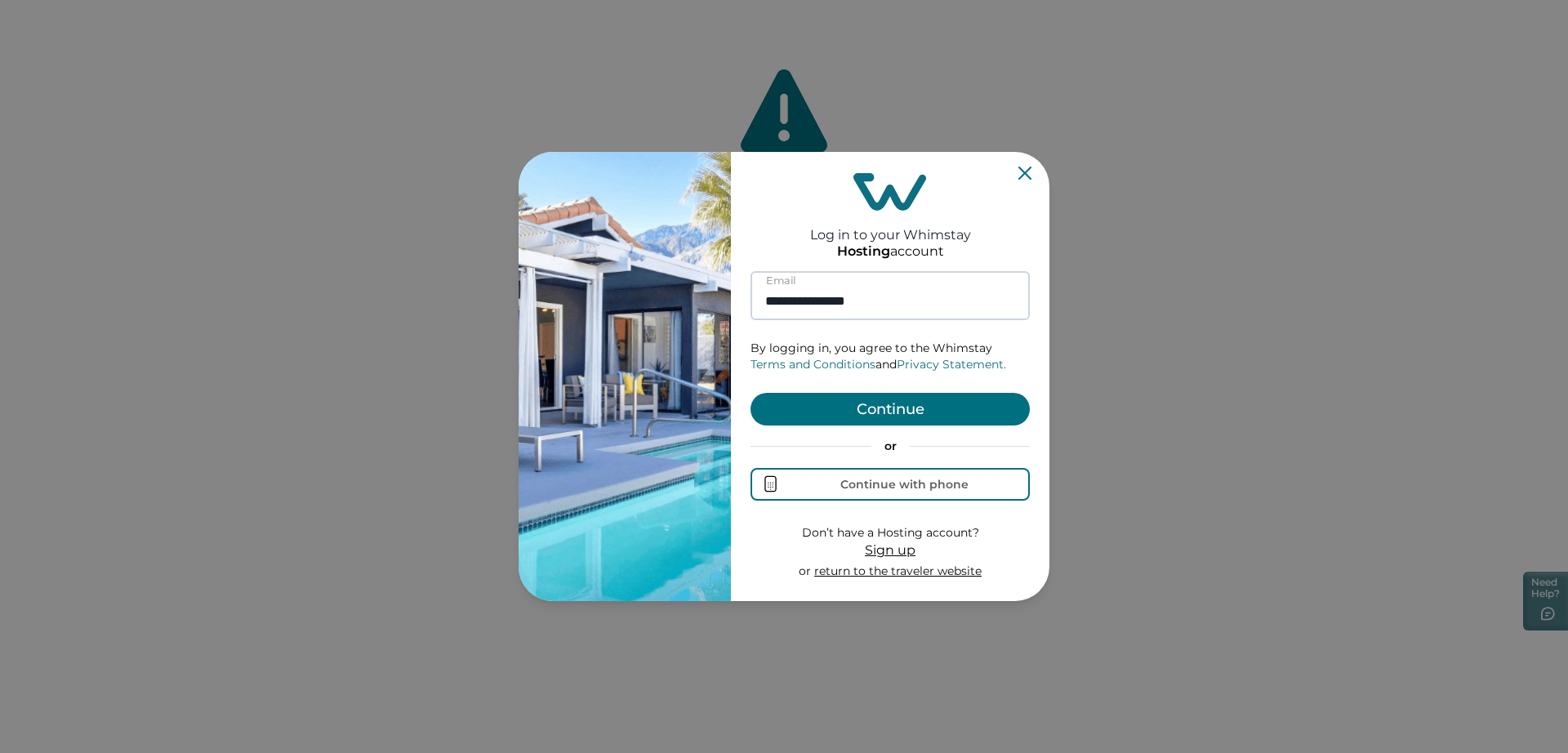
type input "**********"
click at [751, 393] on button "Continue" at bounding box center [890, 409] width 279 height 33
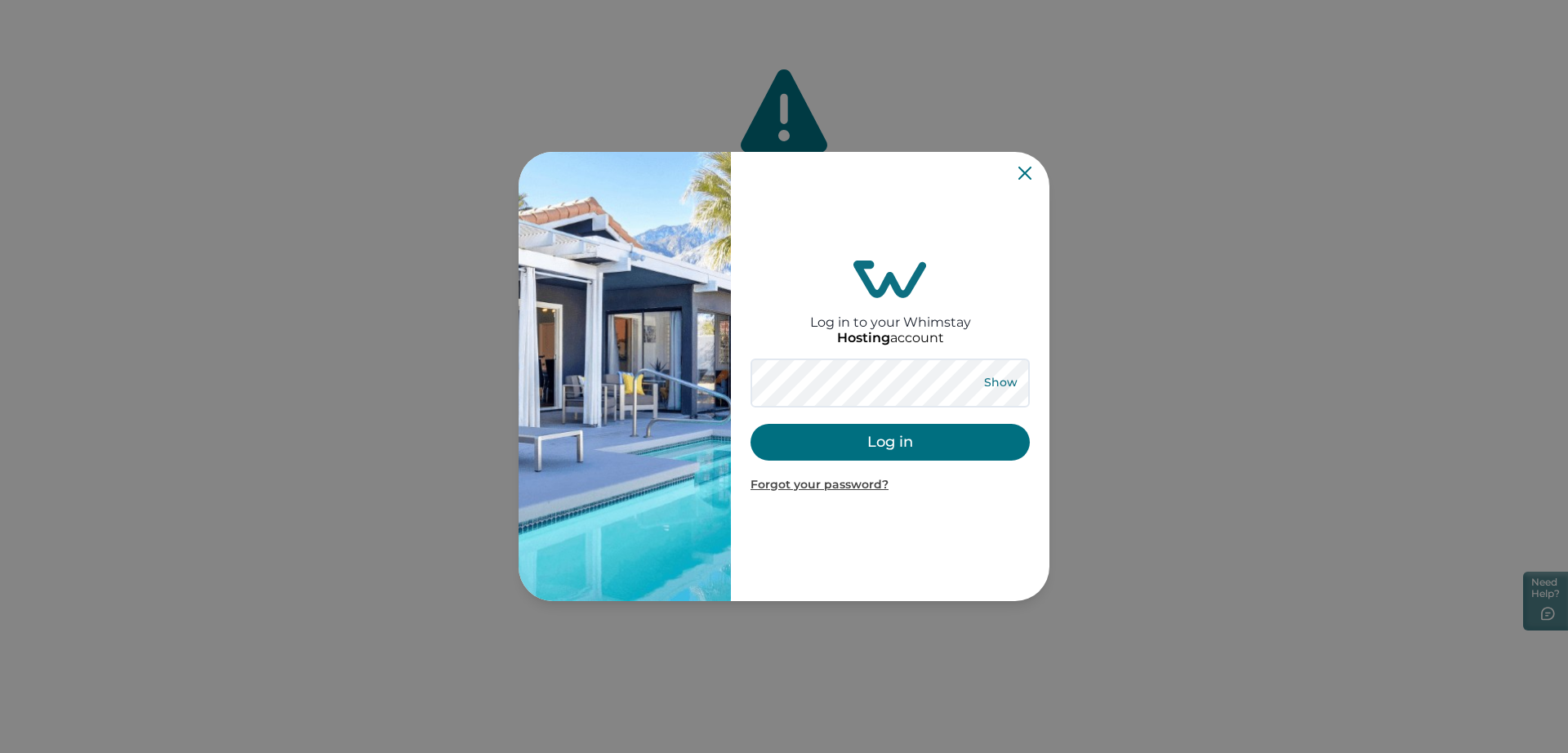
click at [1003, 380] on button "Show" at bounding box center [1000, 382] width 58 height 23
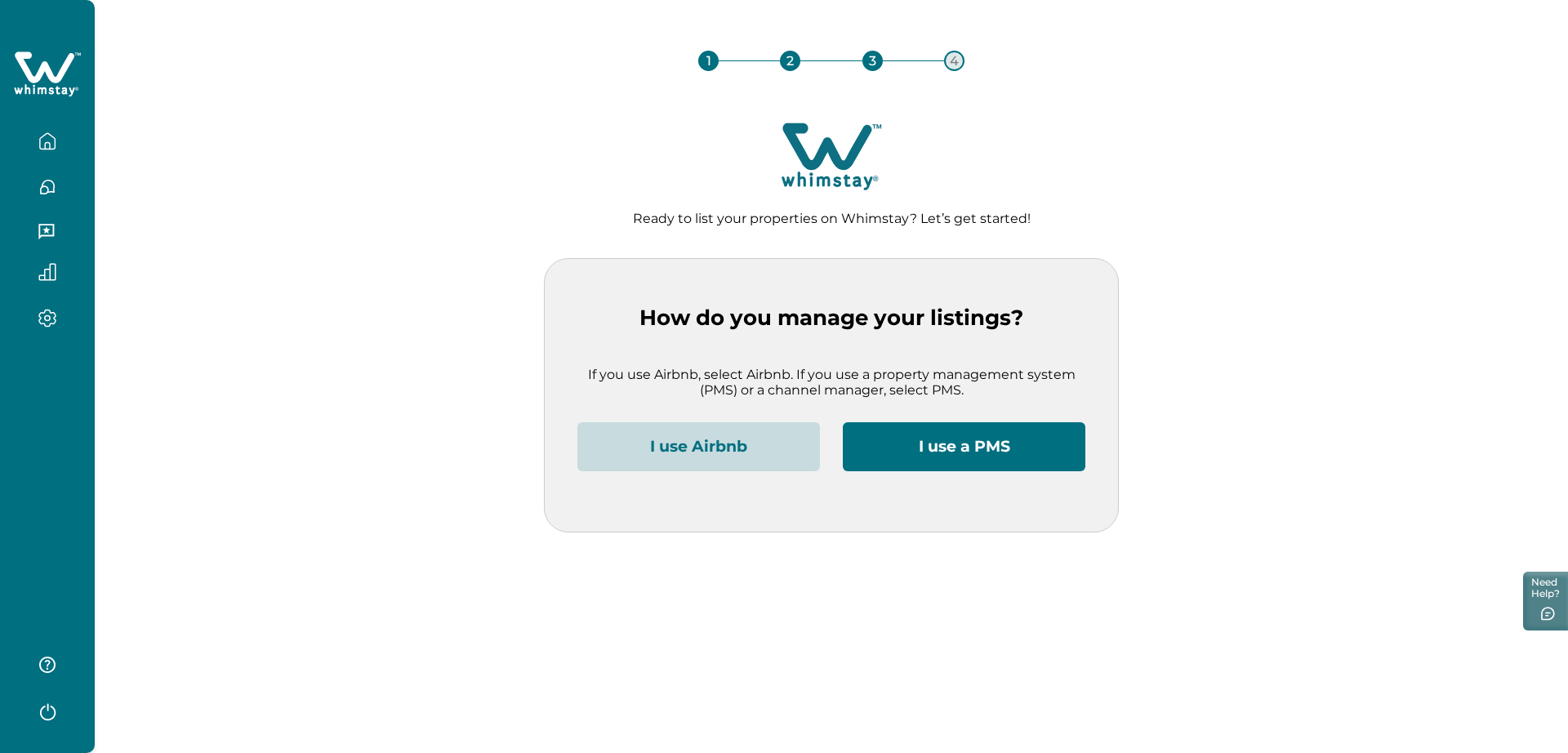
click at [661, 514] on div "I use Airbnb I use a PMS" at bounding box center [831, 476] width 508 height 109
click at [685, 463] on button "I use Airbnb" at bounding box center [698, 446] width 243 height 49
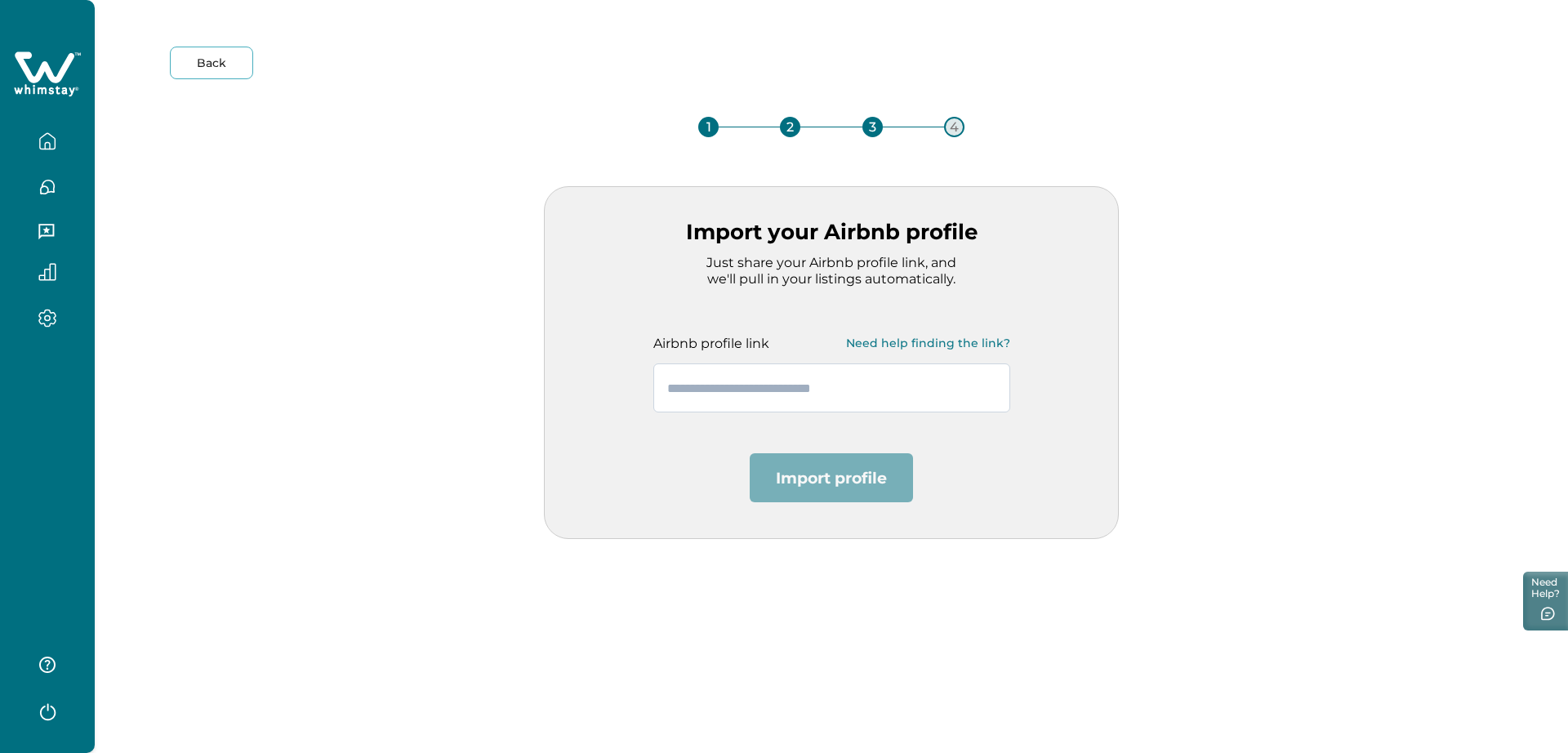
drag, startPoint x: 1028, startPoint y: 359, endPoint x: 988, endPoint y: 366, distance: 40.6
click at [1011, 364] on div "Airbnb profile link Need help finding the link?" at bounding box center [832, 349] width 406 height 126
click at [886, 372] on input "text" at bounding box center [832, 388] width 357 height 49
paste input "**********"
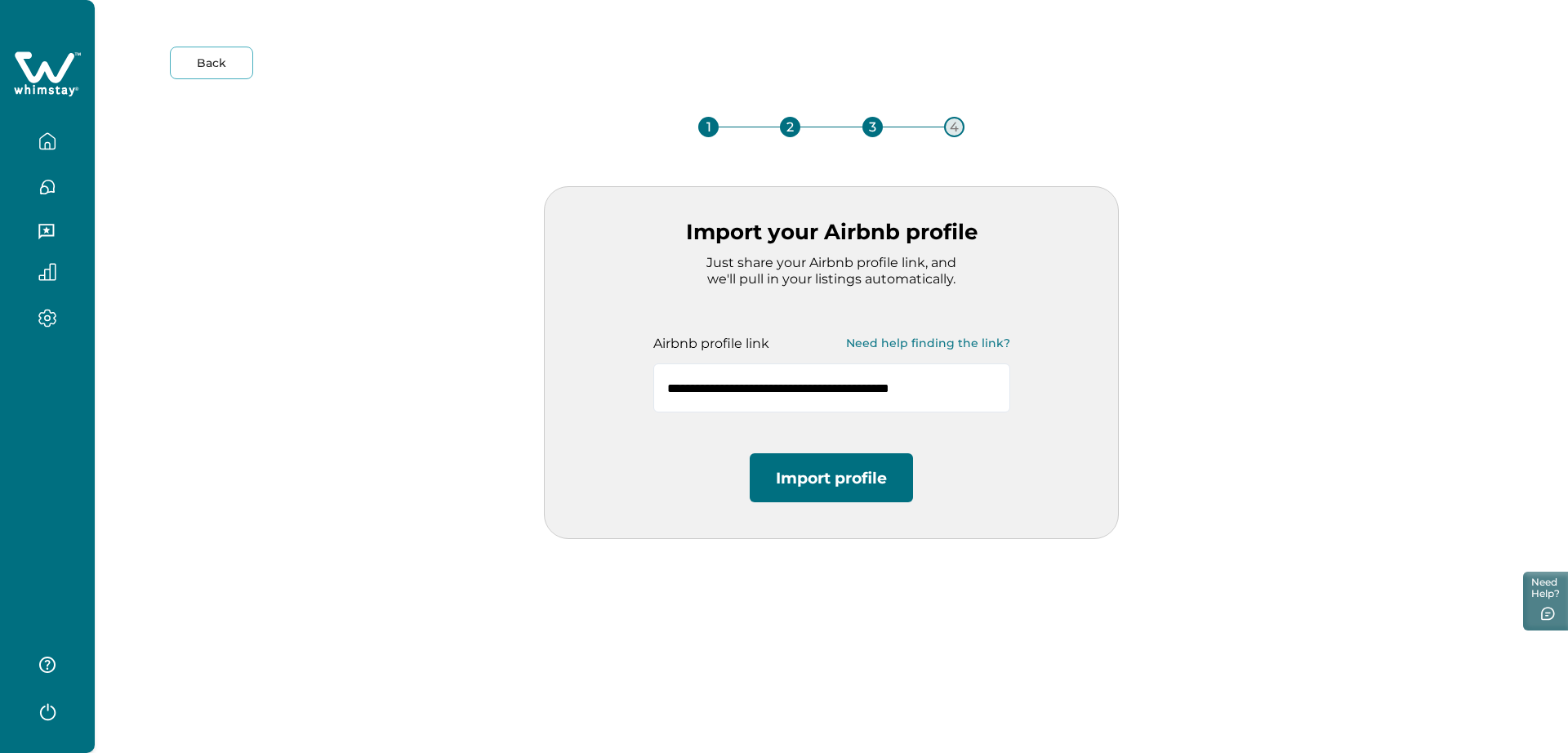
type input "**********"
click at [861, 487] on button "Import profile" at bounding box center [832, 477] width 163 height 49
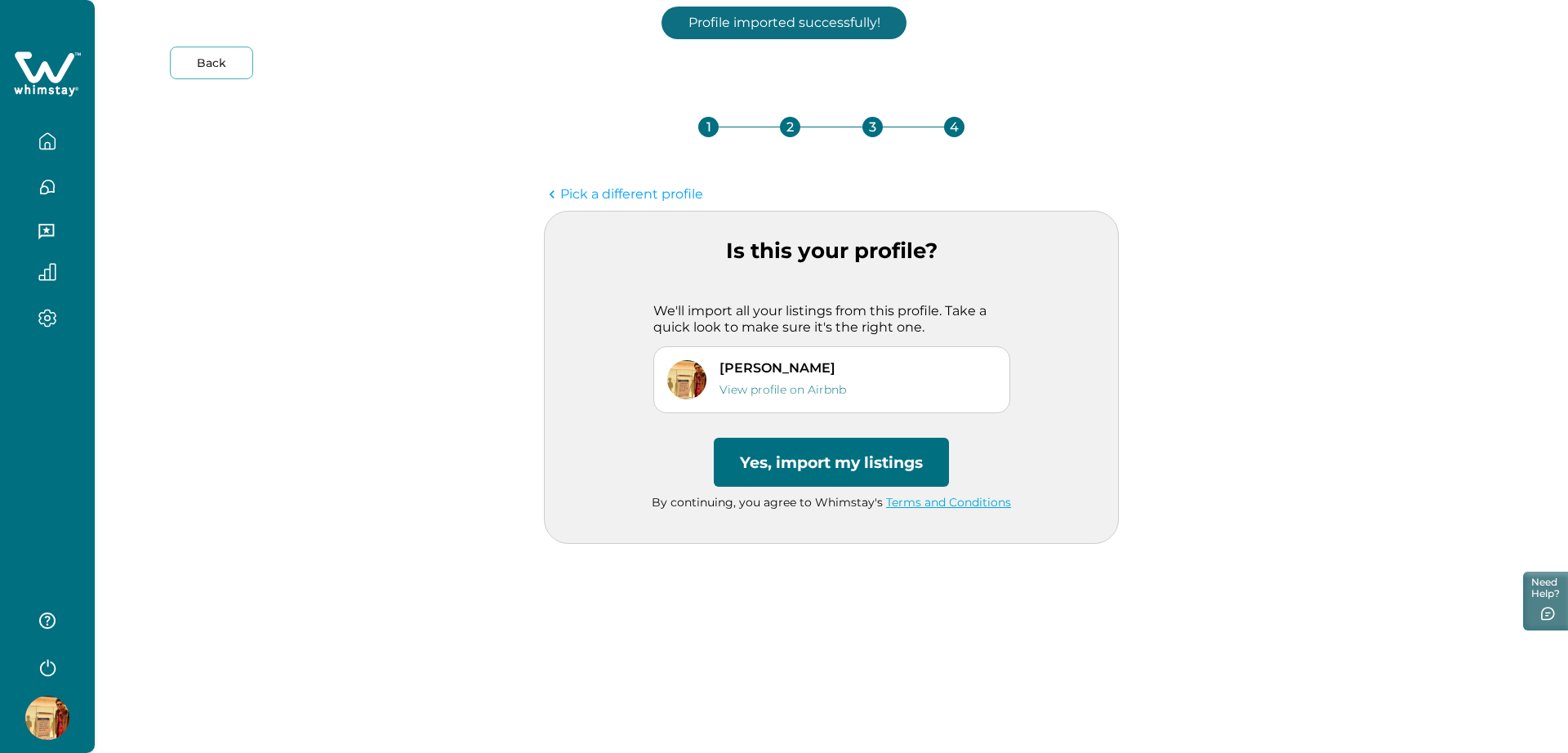
click at [835, 472] on button "Yes, import my listings" at bounding box center [832, 462] width 235 height 49
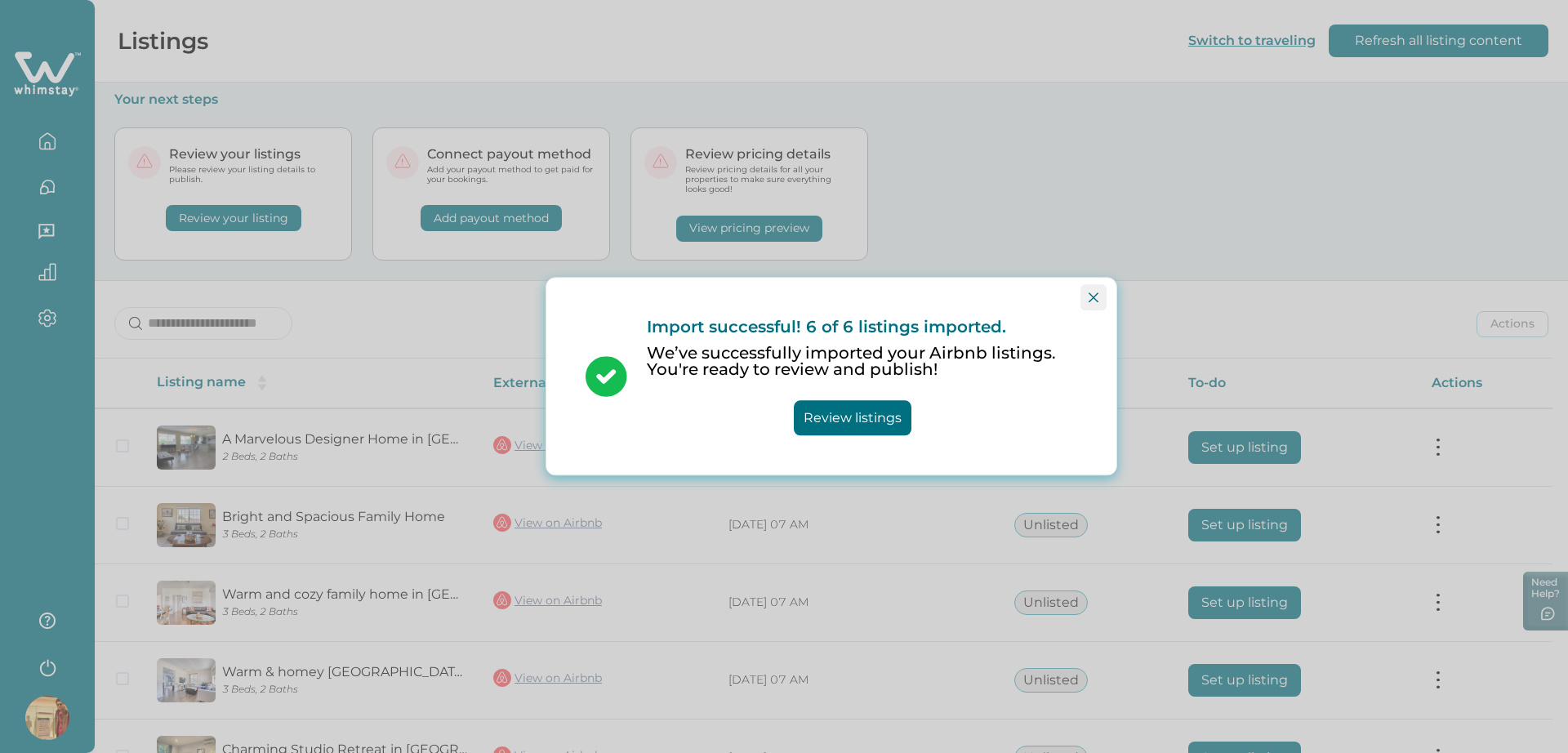
click at [1093, 294] on icon "Close" at bounding box center [1093, 297] width 10 height 10
